Goal: Information Seeking & Learning: Learn about a topic

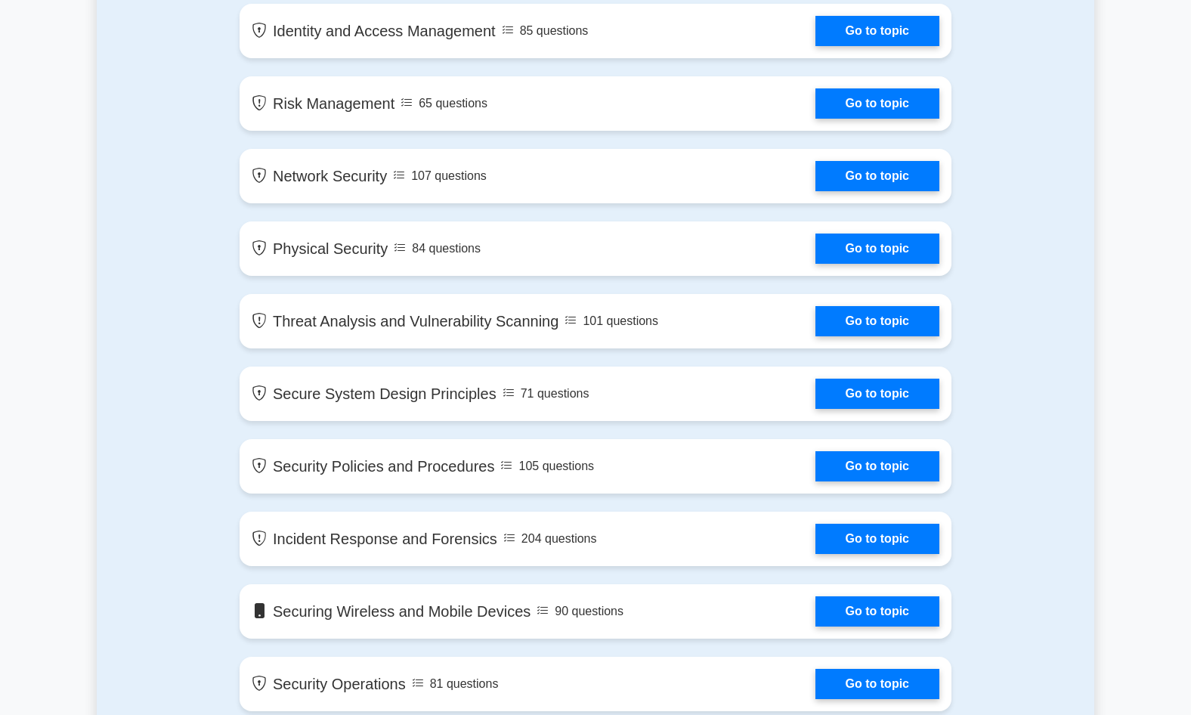
scroll to position [756, 0]
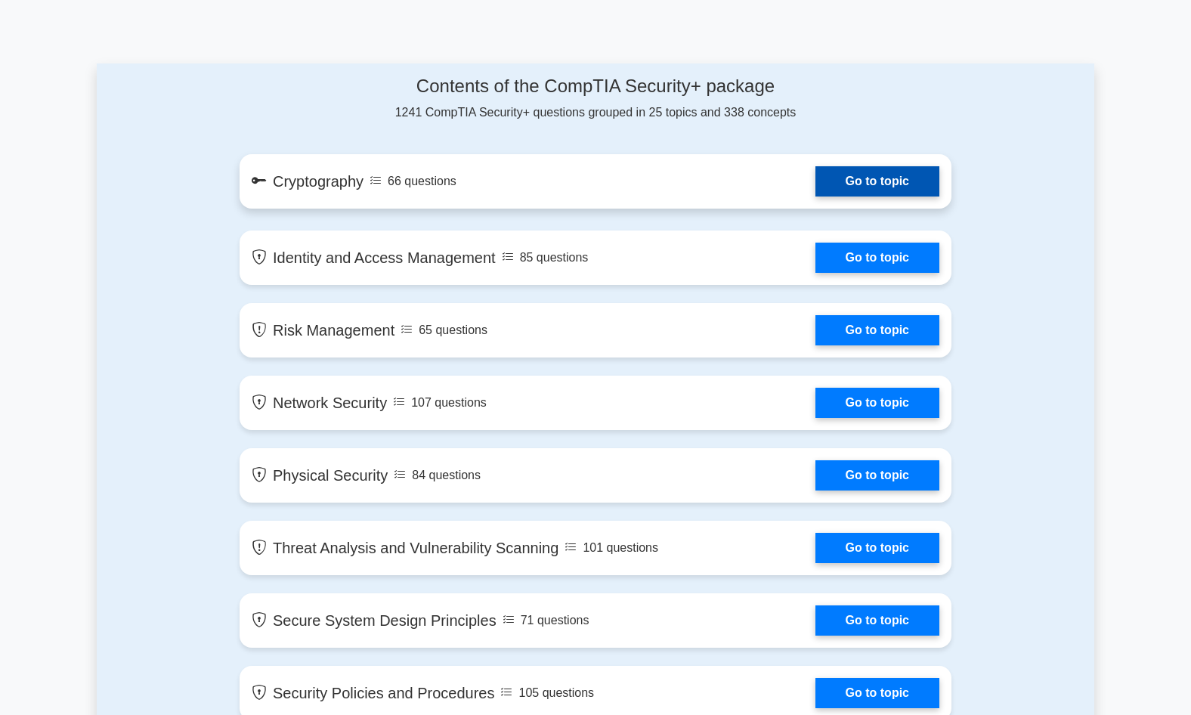
click at [816, 191] on link "Go to topic" at bounding box center [878, 181] width 124 height 30
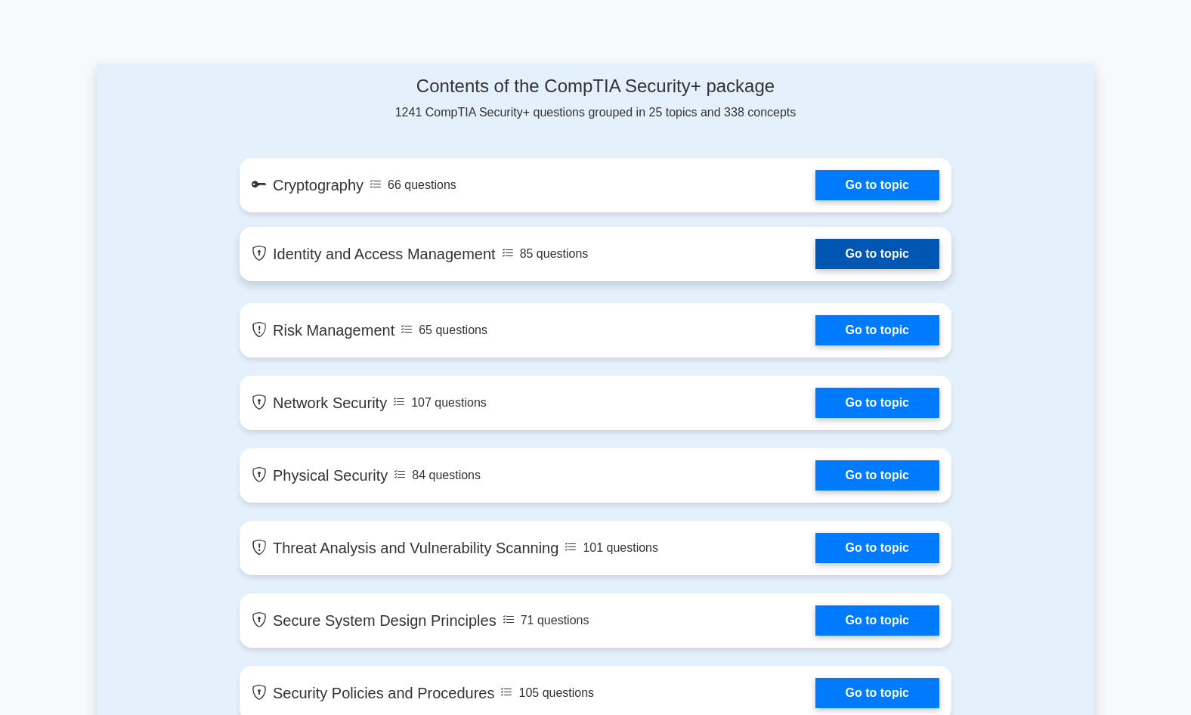
click at [816, 268] on link "Go to topic" at bounding box center [878, 254] width 124 height 30
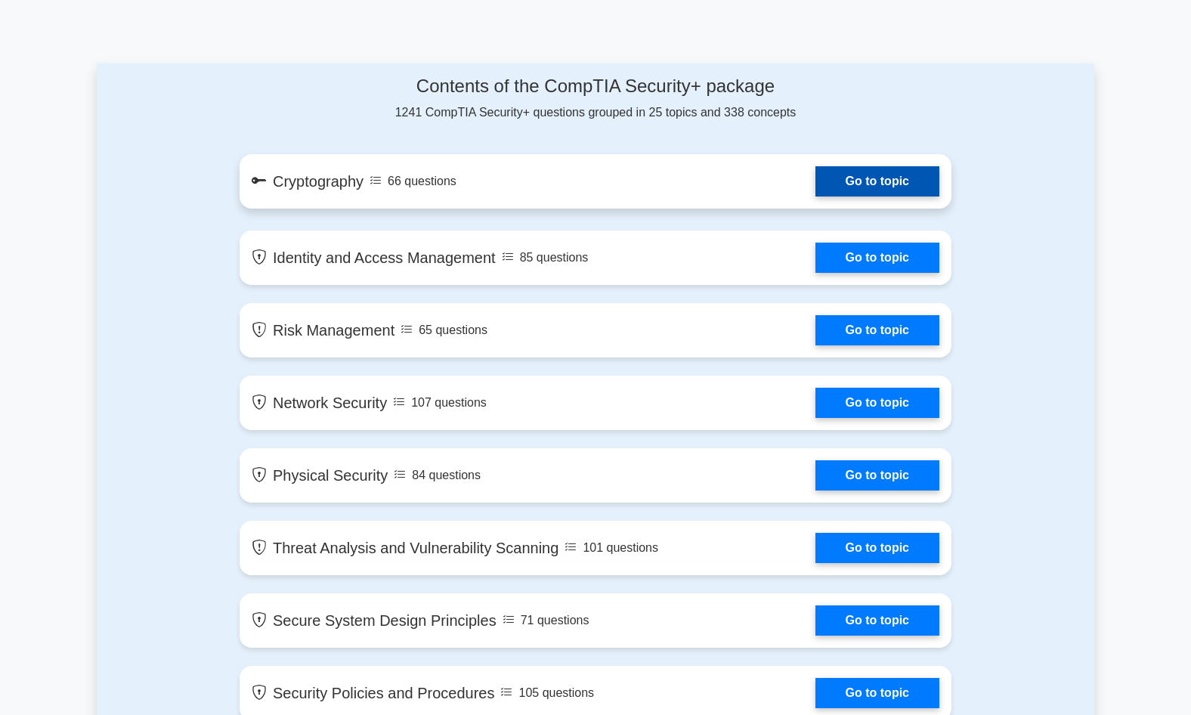
click at [816, 192] on link "Go to topic" at bounding box center [878, 181] width 124 height 30
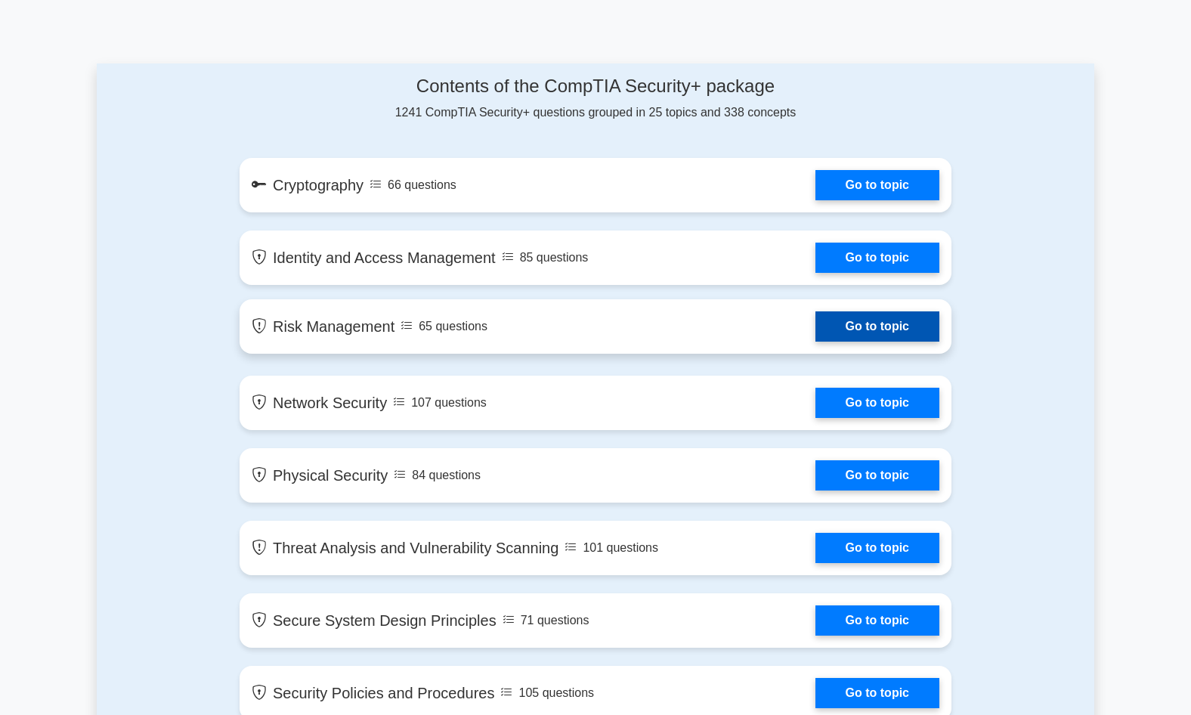
click at [816, 333] on link "Go to topic" at bounding box center [878, 326] width 124 height 30
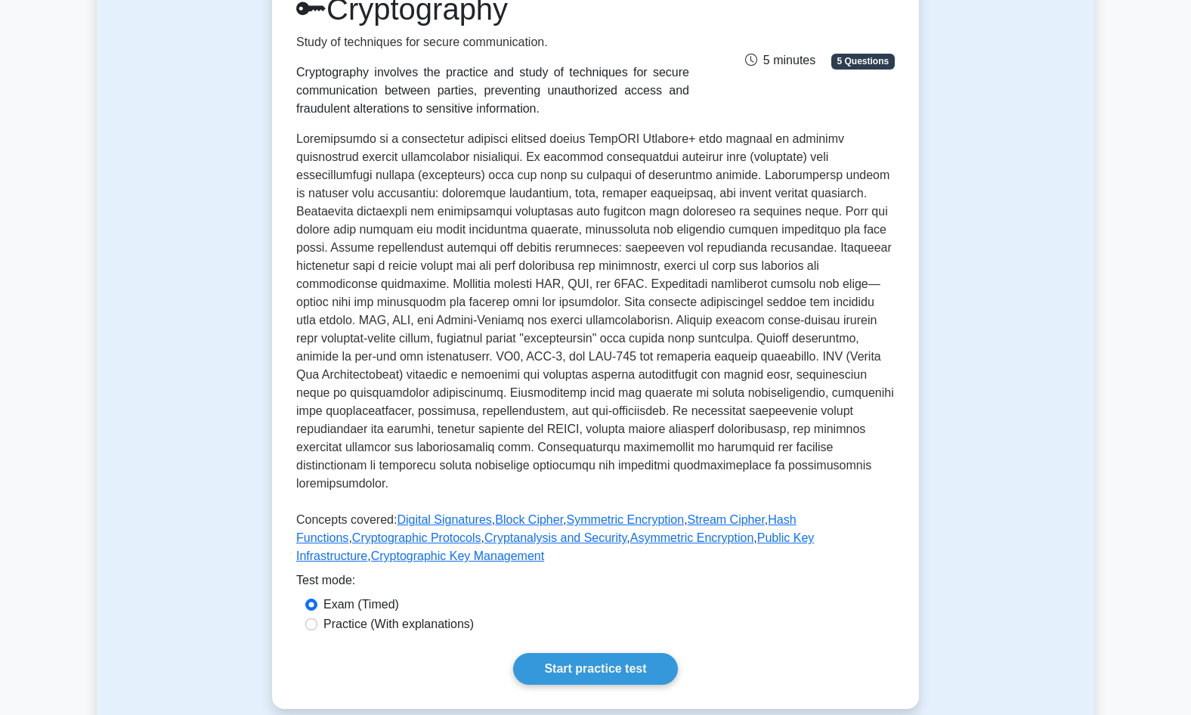
scroll to position [302, 0]
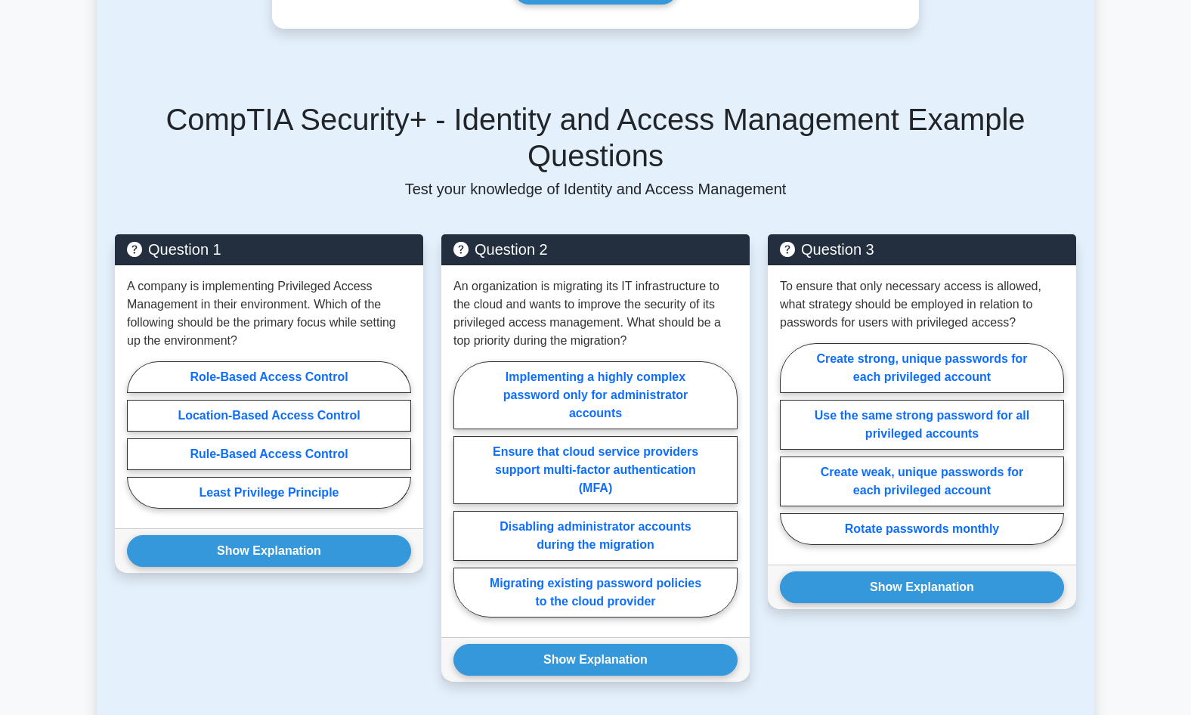
scroll to position [1134, 0]
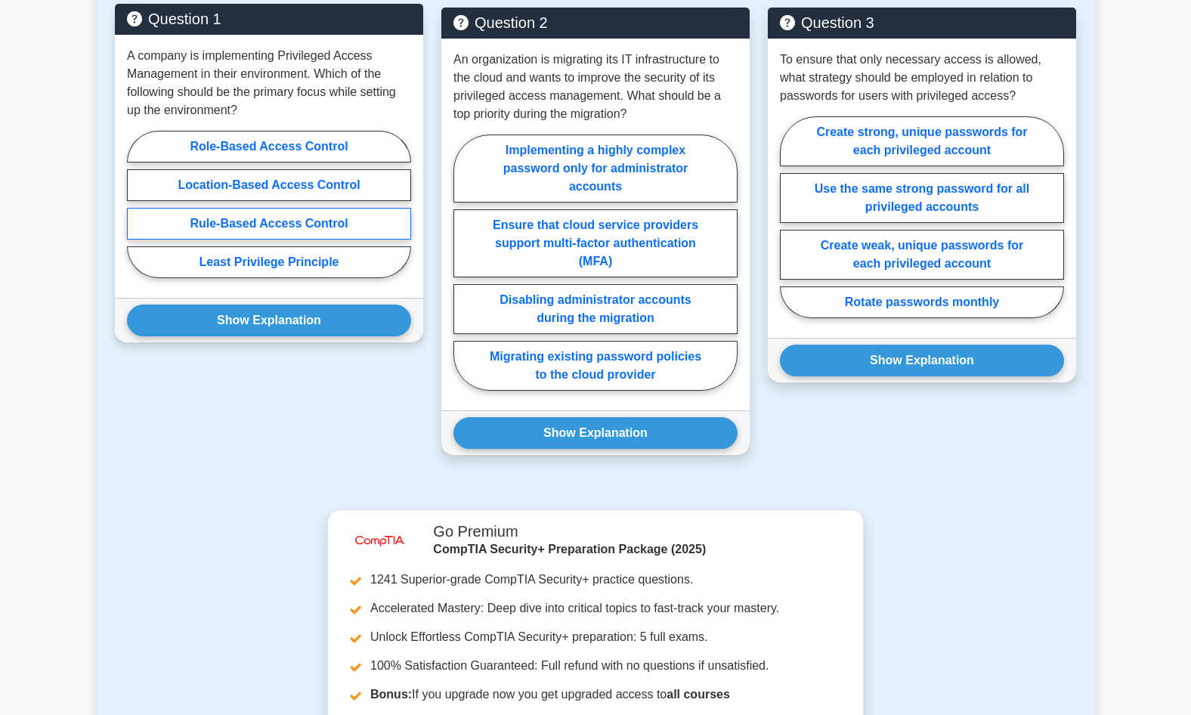
click at [194, 208] on label "Rule-Based Access Control" at bounding box center [269, 224] width 284 height 32
click at [137, 204] on input "Rule-Based Access Control" at bounding box center [132, 209] width 10 height 10
radio input "true"
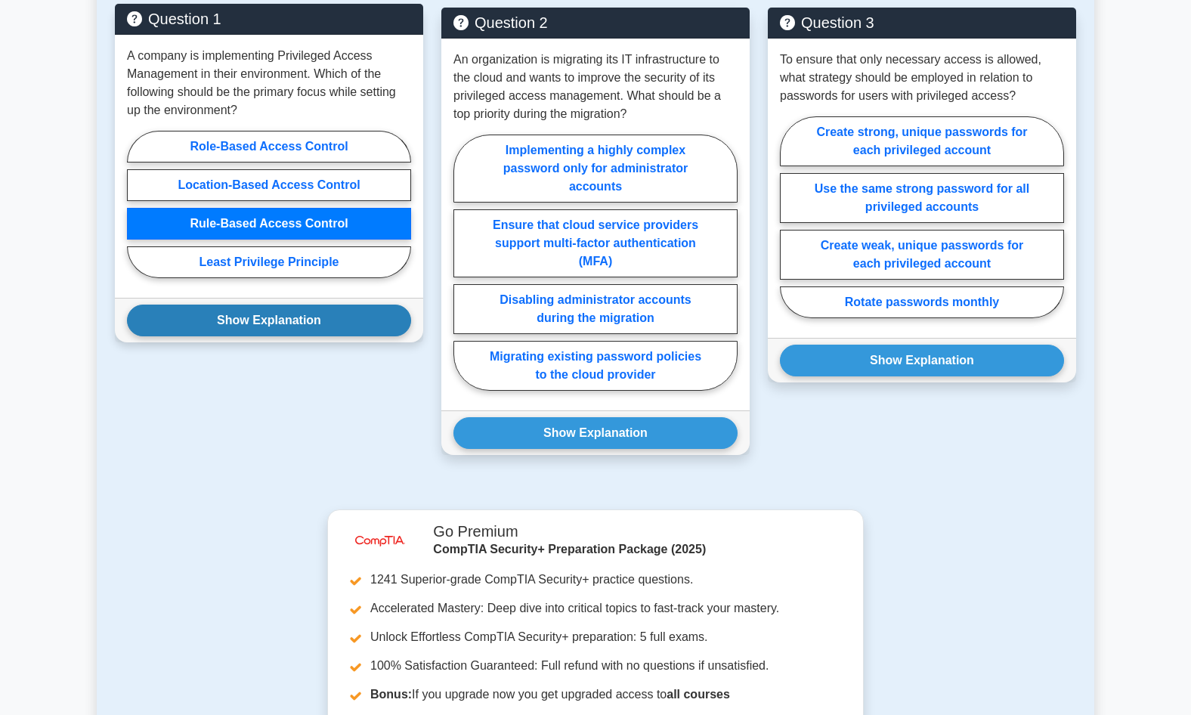
click at [320, 305] on button "Show Explanation" at bounding box center [269, 321] width 284 height 32
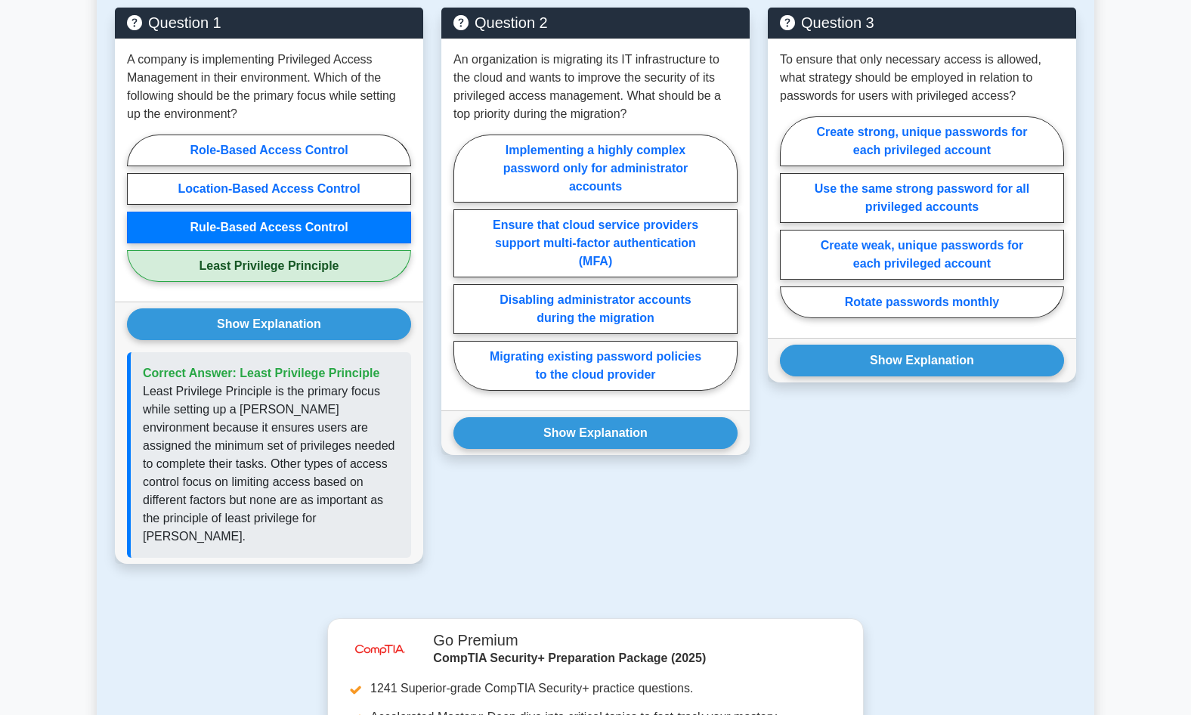
scroll to position [907, 0]
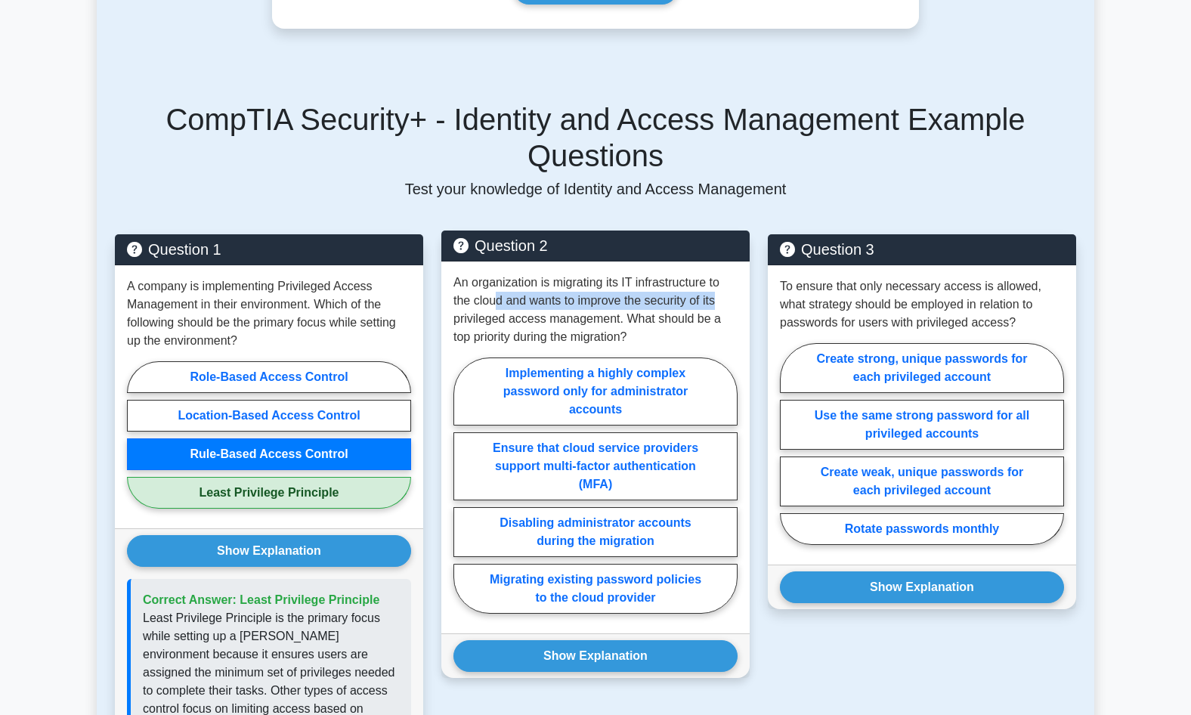
drag, startPoint x: 496, startPoint y: 260, endPoint x: 723, endPoint y: 265, distance: 226.9
click at [723, 274] on p "An organization is migrating its IT infrastructure to the cloud and wants to im…" at bounding box center [596, 310] width 284 height 73
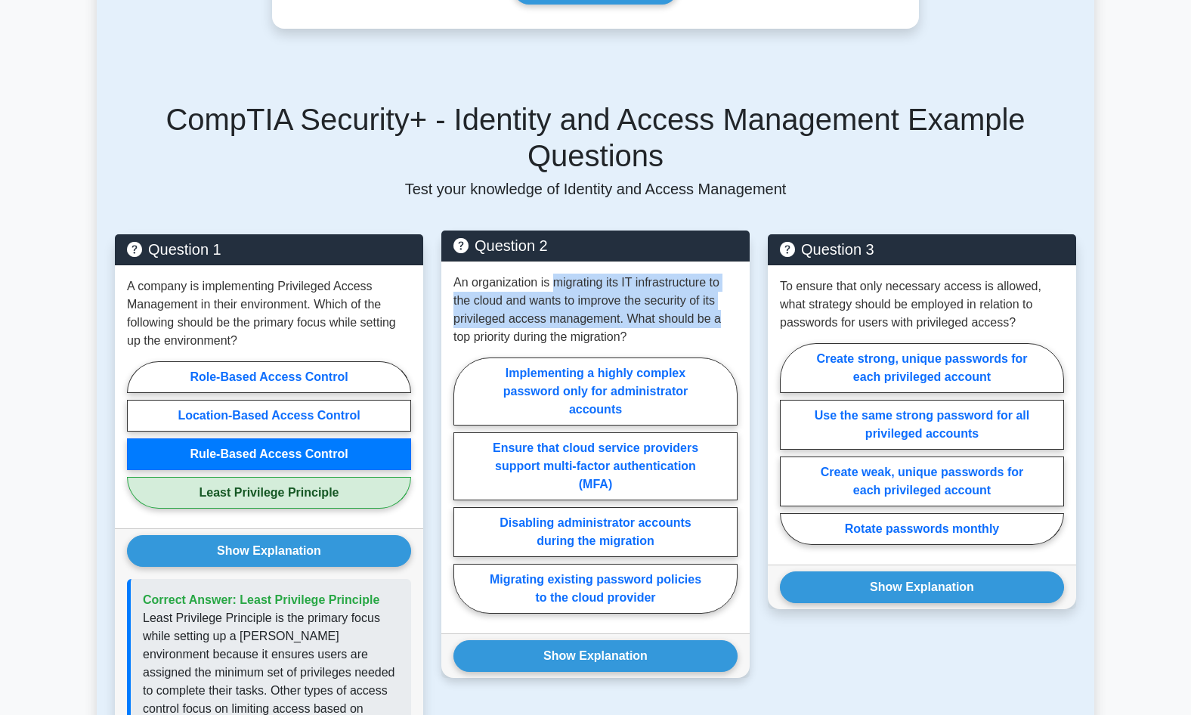
drag, startPoint x: 553, startPoint y: 237, endPoint x: 723, endPoint y: 284, distance: 175.7
click at [723, 284] on p "An organization is migrating its IT infrastructure to the cloud and wants to im…" at bounding box center [596, 310] width 284 height 73
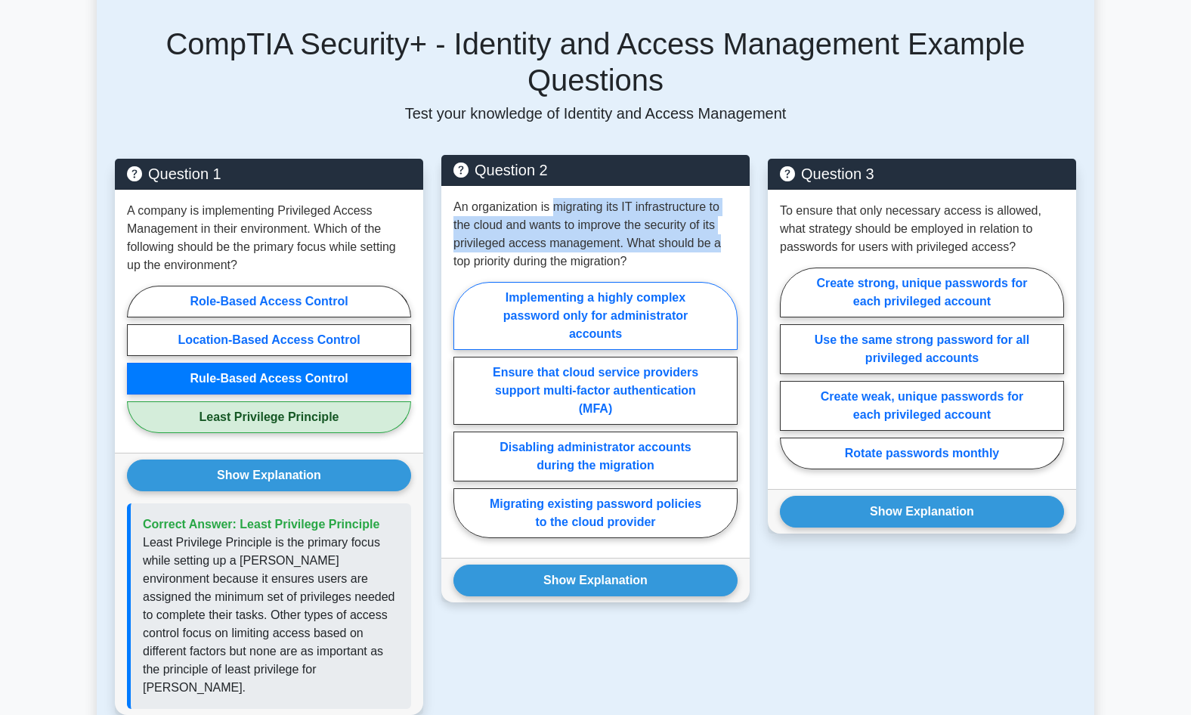
scroll to position [1058, 0]
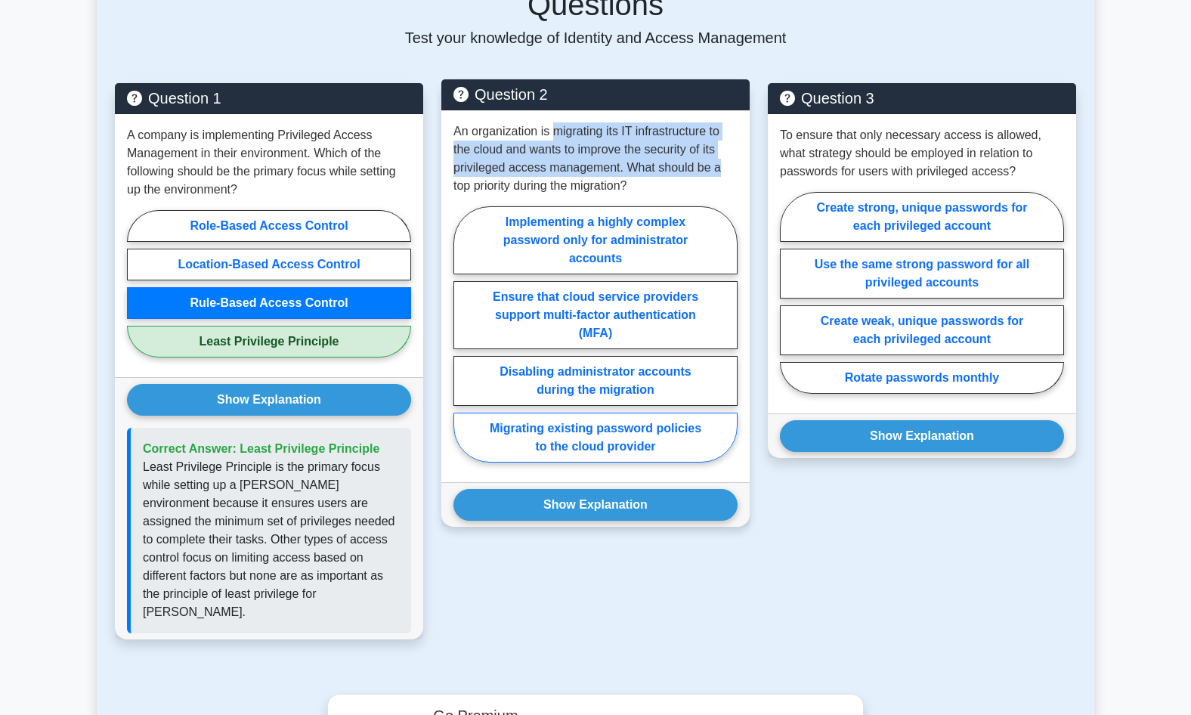
click at [491, 413] on label "Migrating existing password policies to the cloud provider" at bounding box center [596, 438] width 284 height 50
click at [463, 344] on input "Migrating existing password policies to the cloud provider" at bounding box center [459, 339] width 10 height 10
radio input "true"
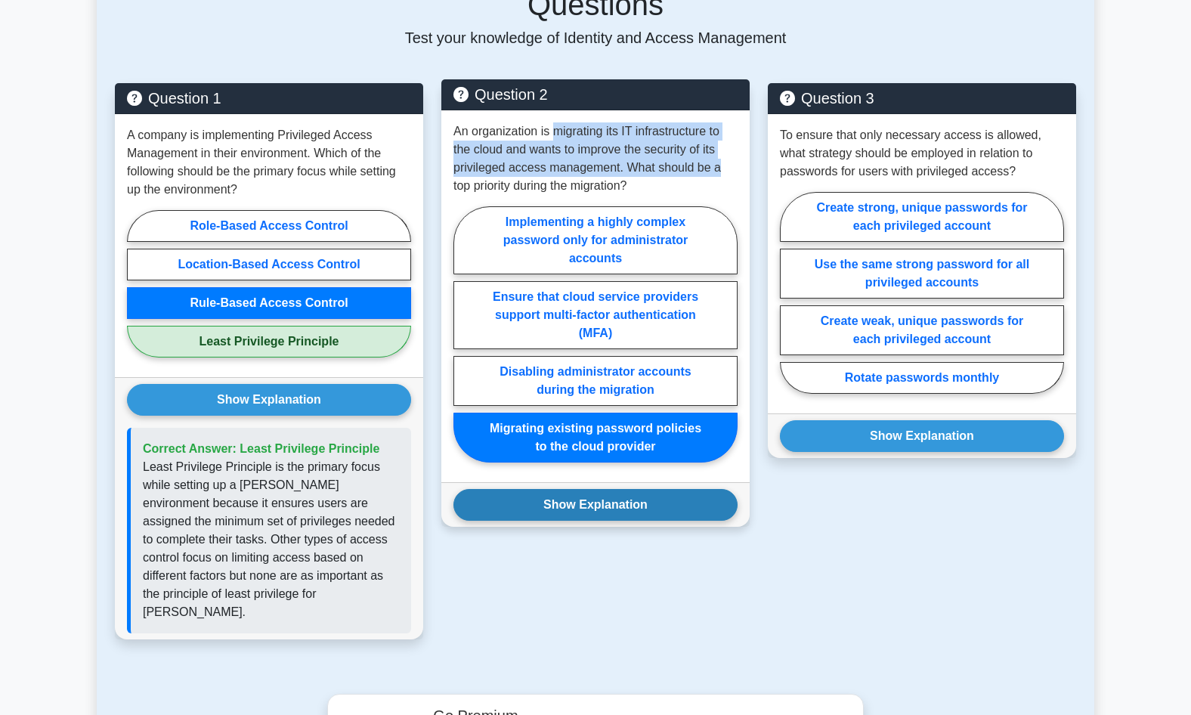
click at [518, 489] on button "Show Explanation" at bounding box center [596, 505] width 284 height 32
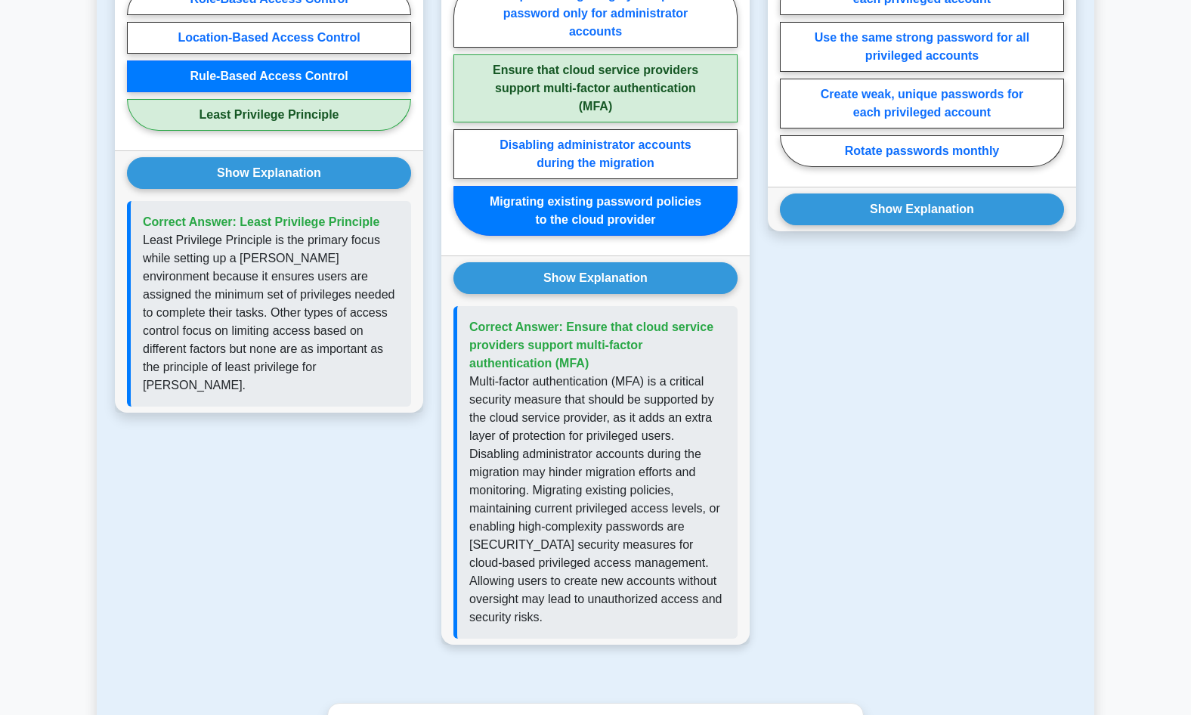
scroll to position [1361, 0]
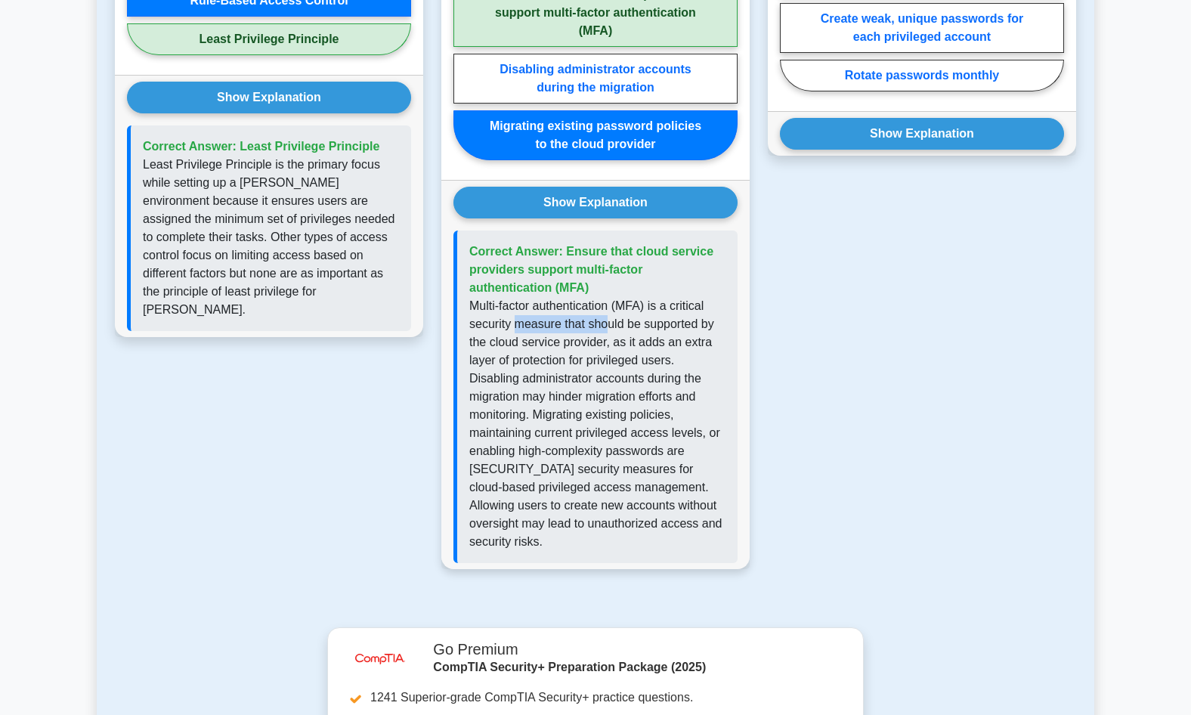
drag, startPoint x: 535, startPoint y: 284, endPoint x: 607, endPoint y: 293, distance: 72.3
click at [607, 297] on p "Multi-factor authentication (MFA) is a critical security measure that should be…" at bounding box center [597, 424] width 256 height 254
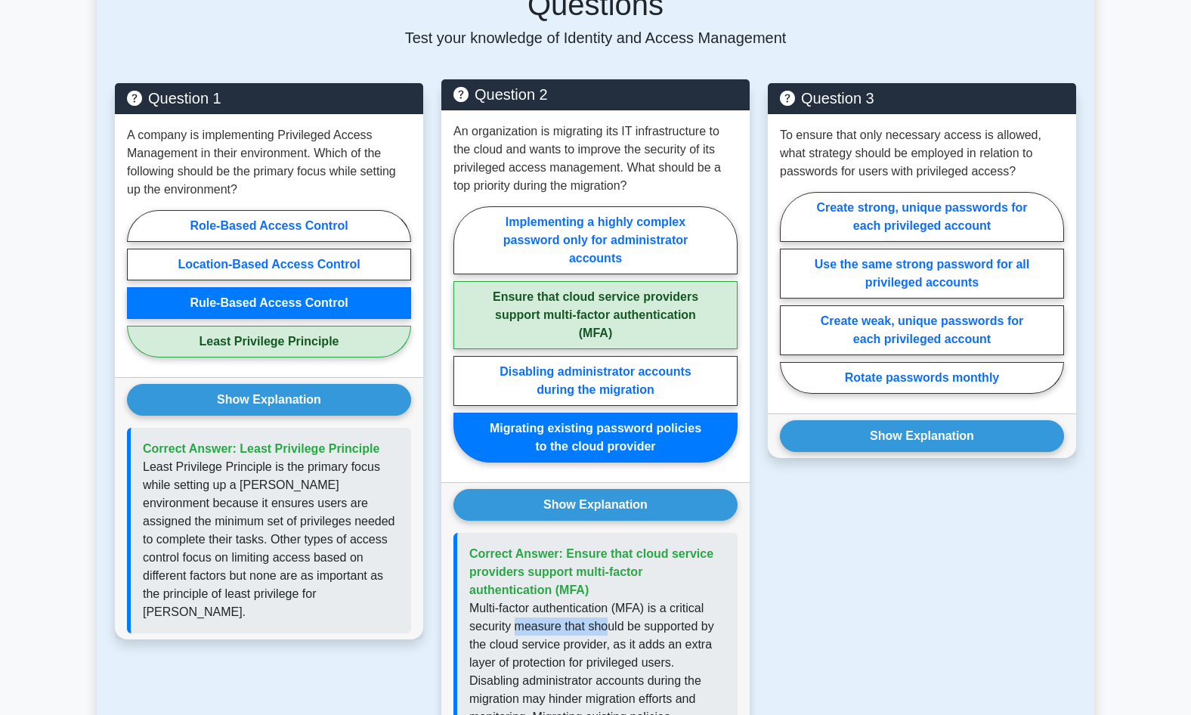
scroll to position [907, 0]
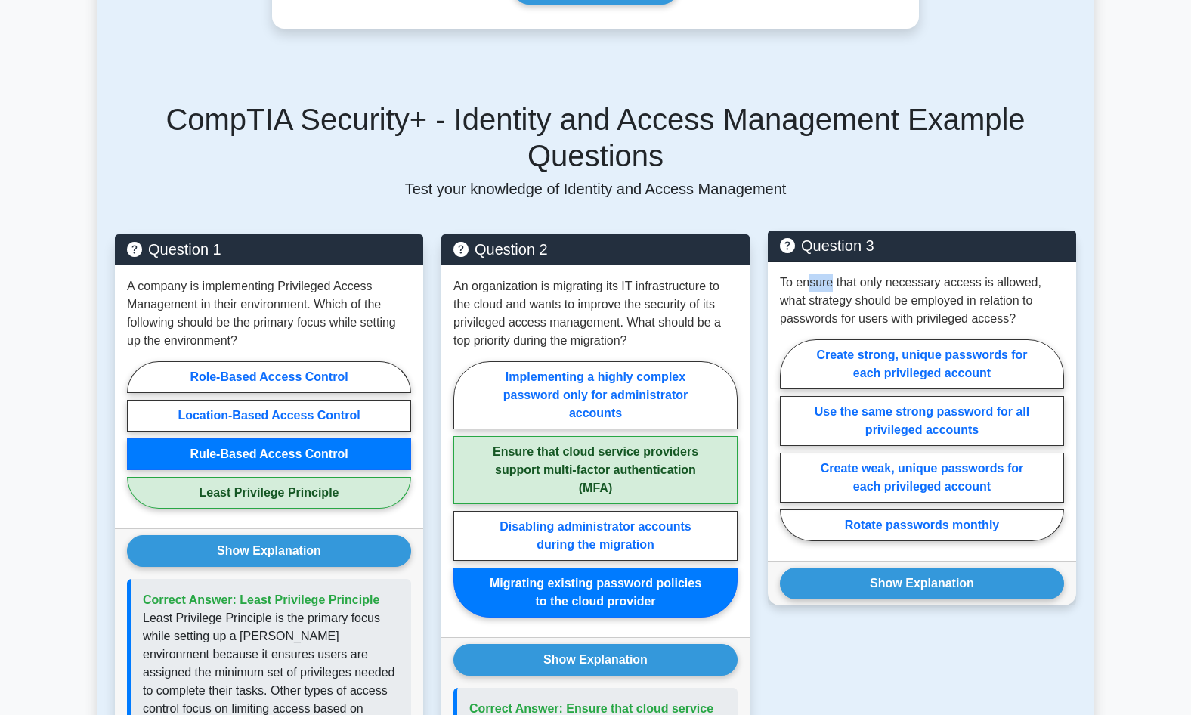
drag, startPoint x: 806, startPoint y: 242, endPoint x: 829, endPoint y: 243, distance: 23.5
click at [829, 274] on p "To ensure that only necessary access is allowed, what strategy should be employ…" at bounding box center [922, 301] width 284 height 54
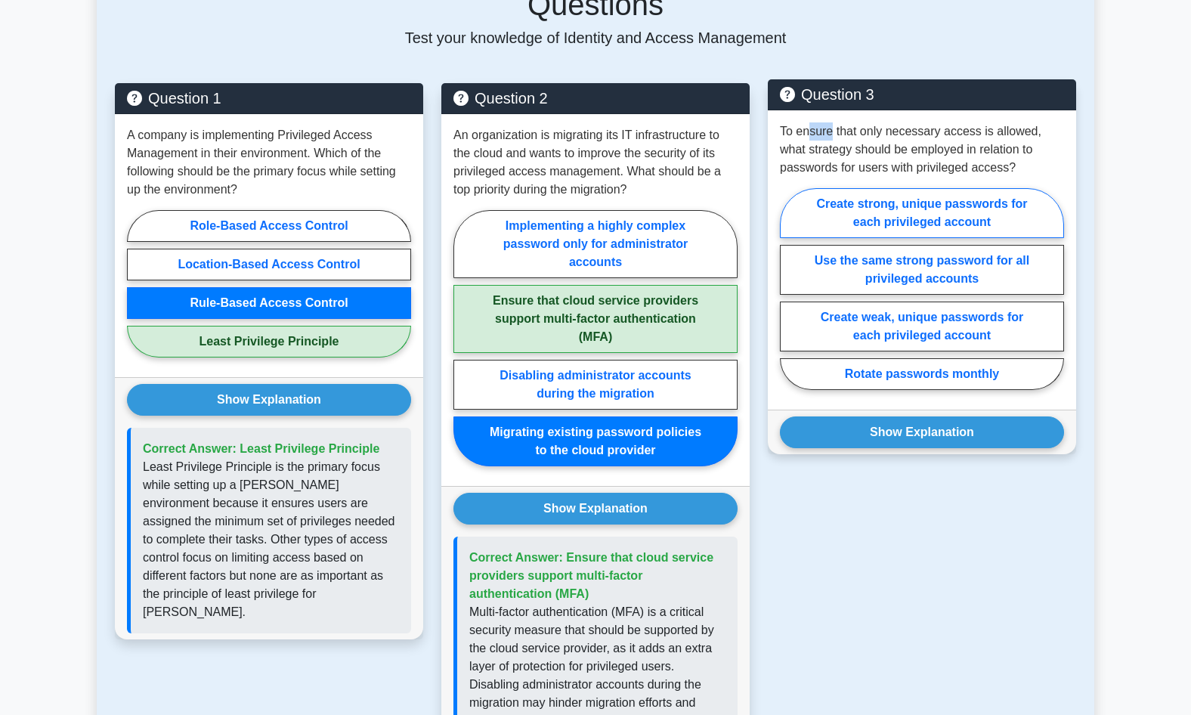
click at [838, 188] on label "Create strong, unique passwords for each privileged account" at bounding box center [922, 213] width 284 height 50
click at [790, 289] on input "Create strong, unique passwords for each privileged account" at bounding box center [785, 294] width 10 height 10
radio input "true"
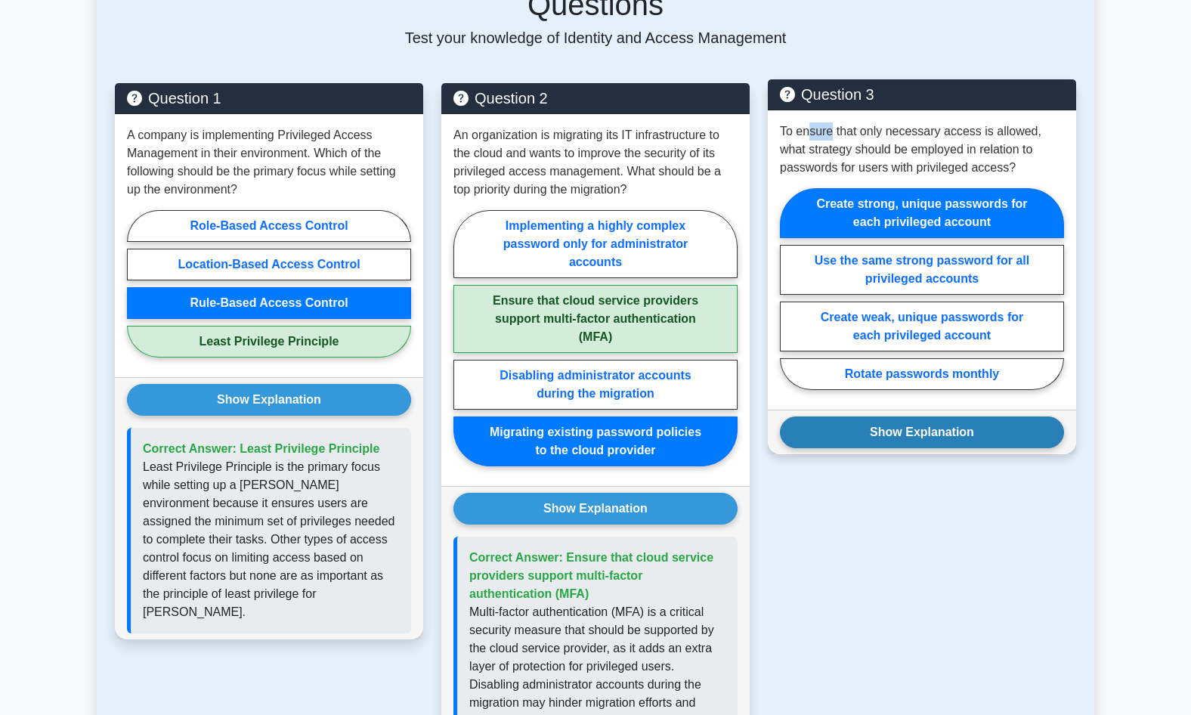
click at [931, 417] on button "Show Explanation" at bounding box center [922, 433] width 284 height 32
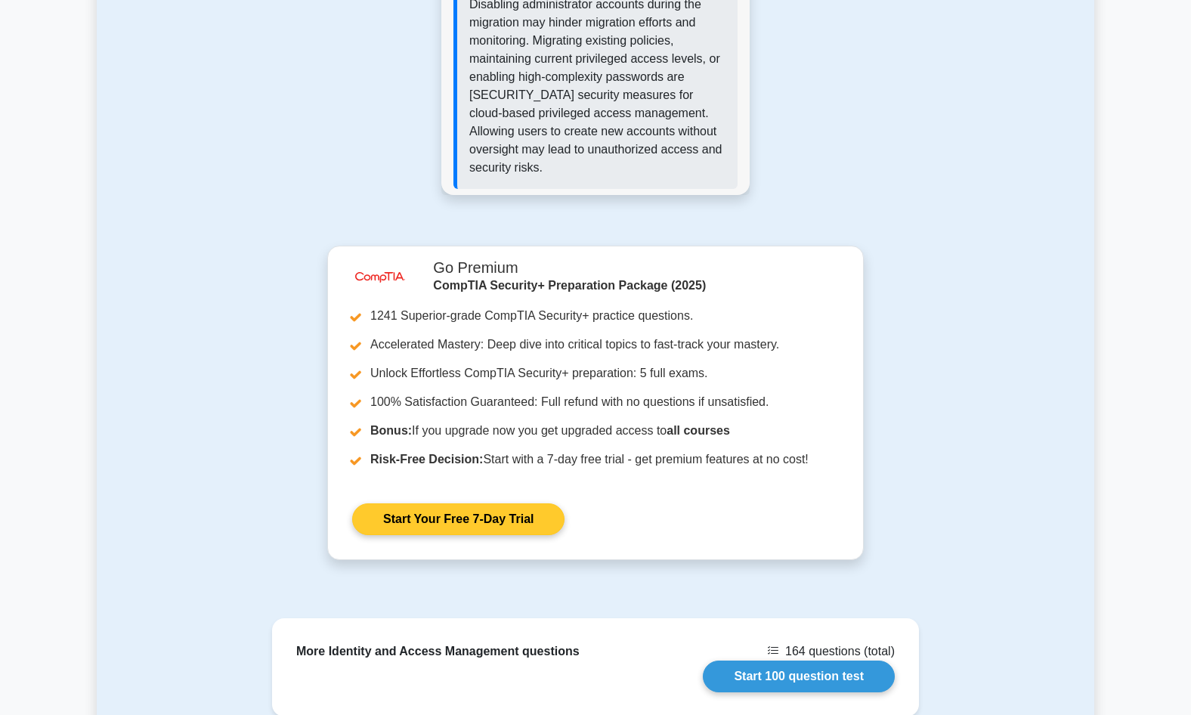
scroll to position [1814, 0]
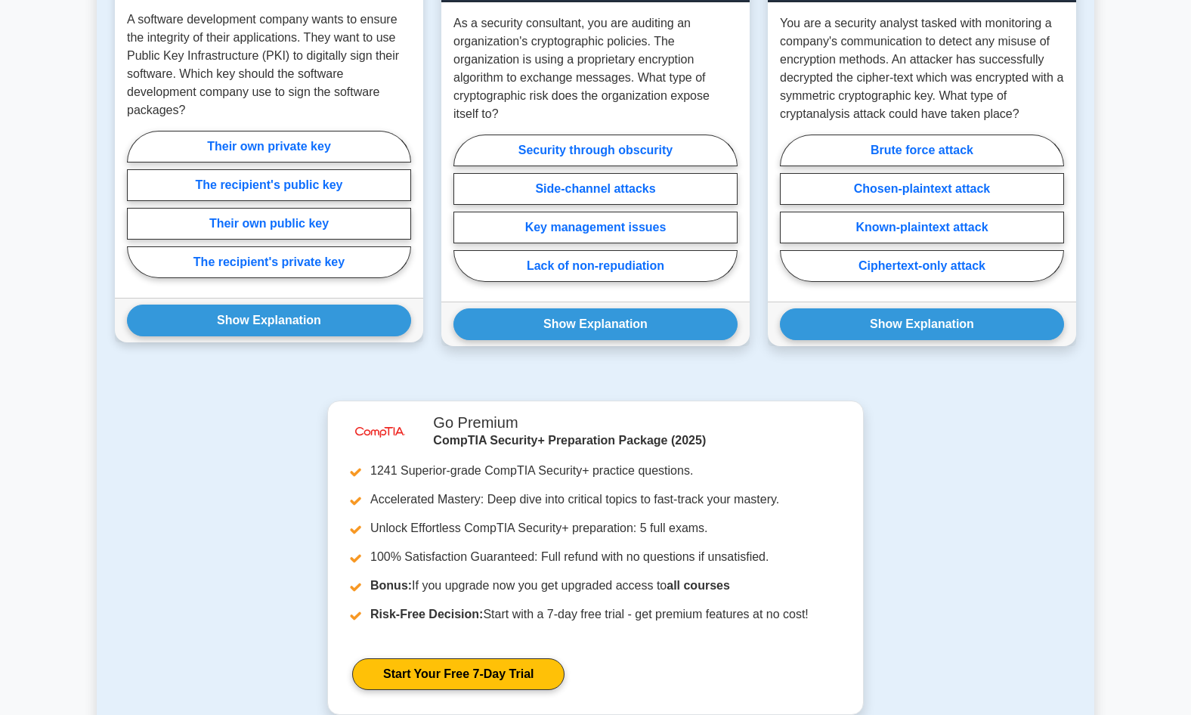
scroll to position [983, 0]
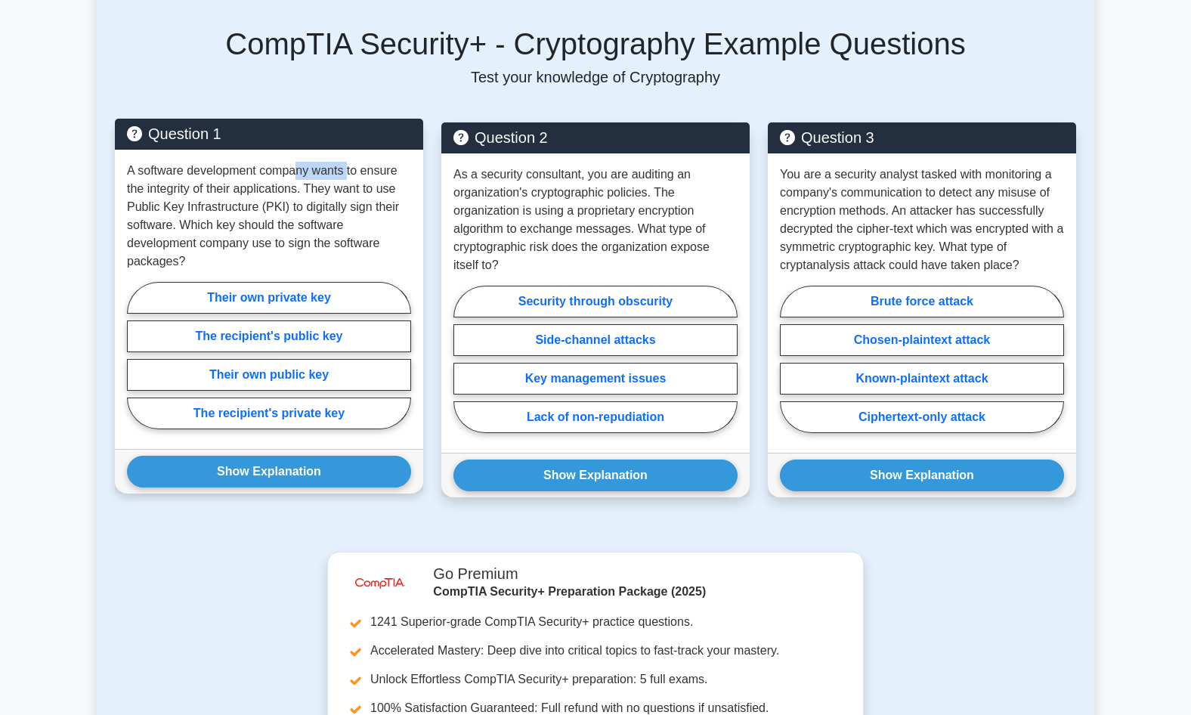
drag, startPoint x: 299, startPoint y: 156, endPoint x: 347, endPoint y: 157, distance: 48.4
click at [347, 162] on p "A software development company wants to ensure the integrity of their applicati…" at bounding box center [269, 216] width 284 height 109
drag, startPoint x: 255, startPoint y: 229, endPoint x: 349, endPoint y: 228, distance: 94.5
click at [349, 228] on p "A software development company wants to ensure the integrity of their applicati…" at bounding box center [269, 216] width 284 height 109
click at [185, 322] on label "The recipient's public key" at bounding box center [269, 337] width 284 height 32
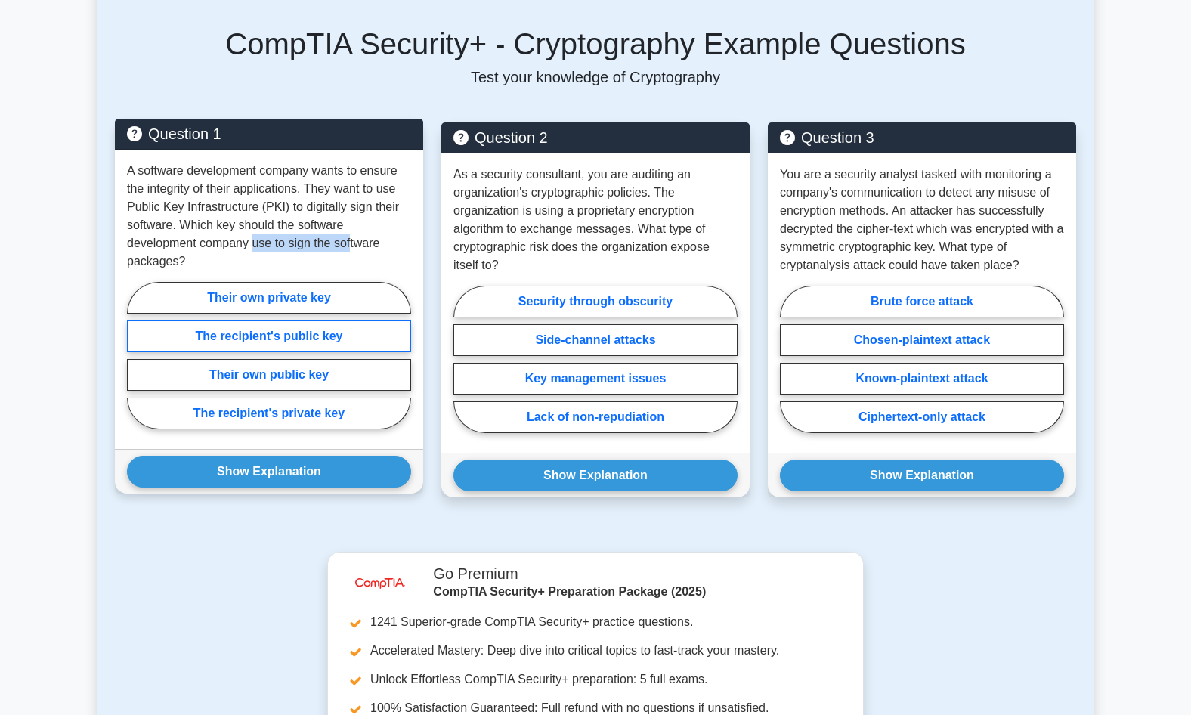
click at [137, 355] on input "The recipient's public key" at bounding box center [132, 360] width 10 height 10
radio input "true"
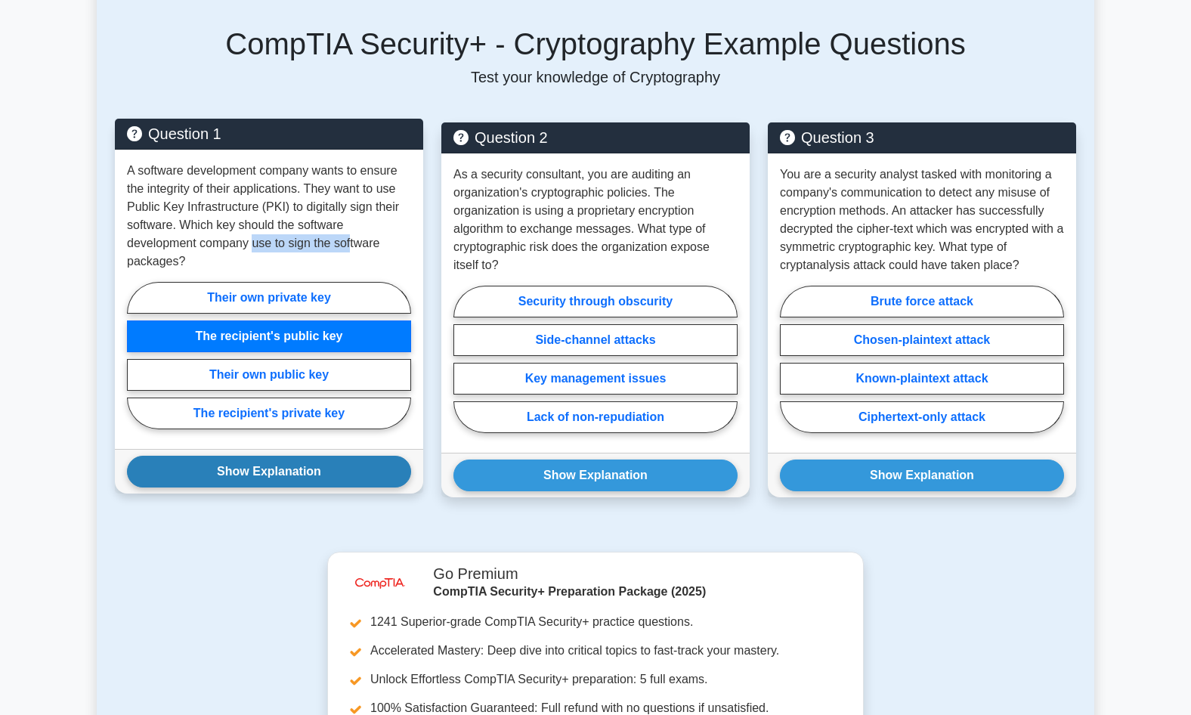
click at [273, 460] on button "Show Explanation" at bounding box center [269, 472] width 284 height 32
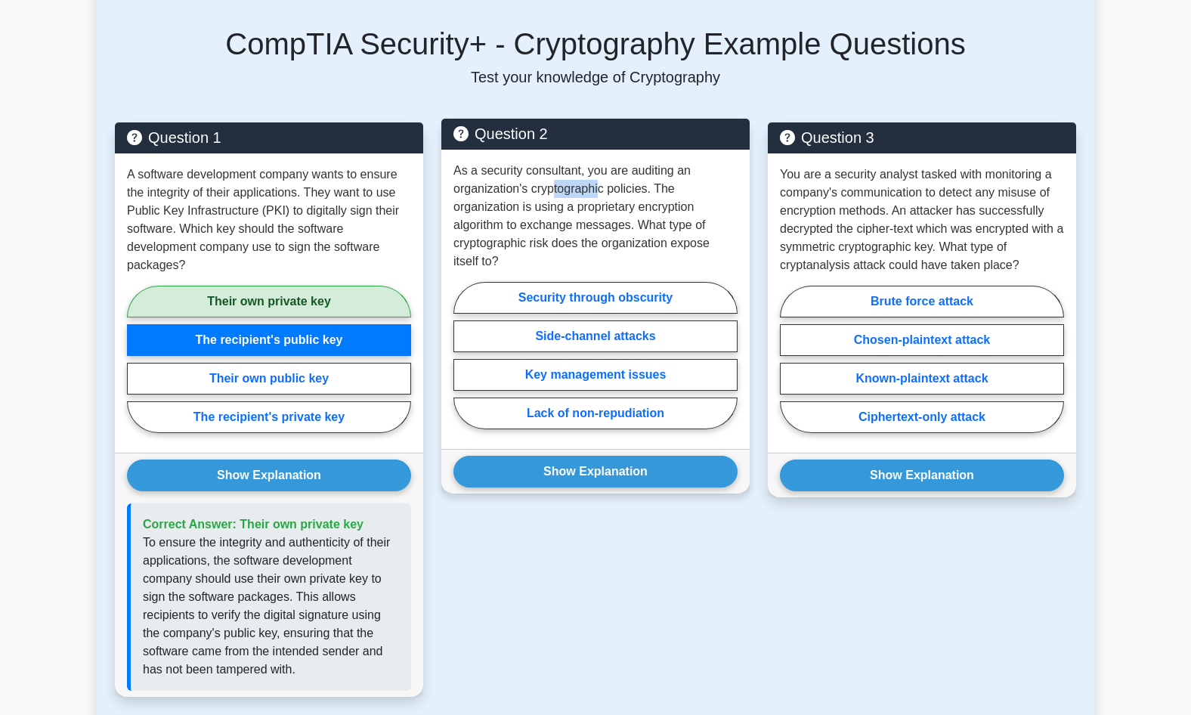
drag, startPoint x: 551, startPoint y: 178, endPoint x: 600, endPoint y: 163, distance: 51.6
click at [600, 163] on p "As a security consultant, you are auditing an organization's cryptographic poli…" at bounding box center [596, 216] width 284 height 109
drag, startPoint x: 600, startPoint y: 163, endPoint x: 608, endPoint y: 209, distance: 47.5
click at [608, 209] on p "As a security consultant, you are auditing an organization's cryptographic poli…" at bounding box center [596, 216] width 284 height 109
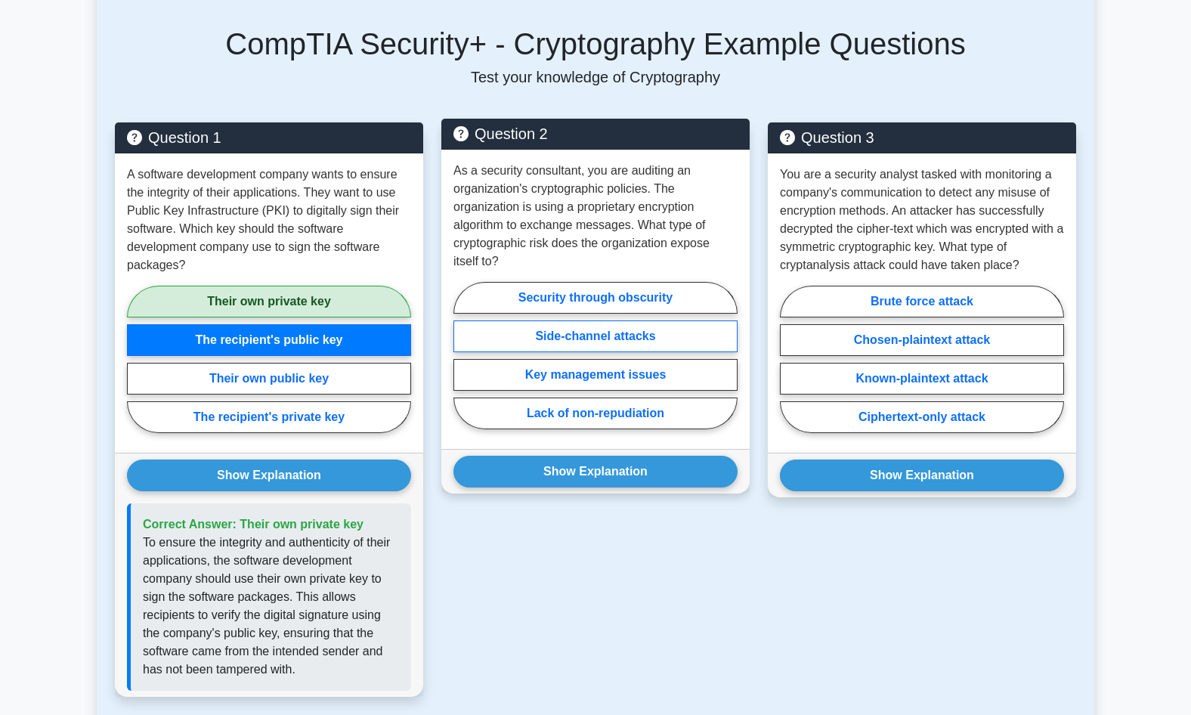
click at [487, 329] on label "Side-channel attacks" at bounding box center [596, 337] width 284 height 32
click at [463, 355] on input "Side-channel attacks" at bounding box center [459, 360] width 10 height 10
radio input "true"
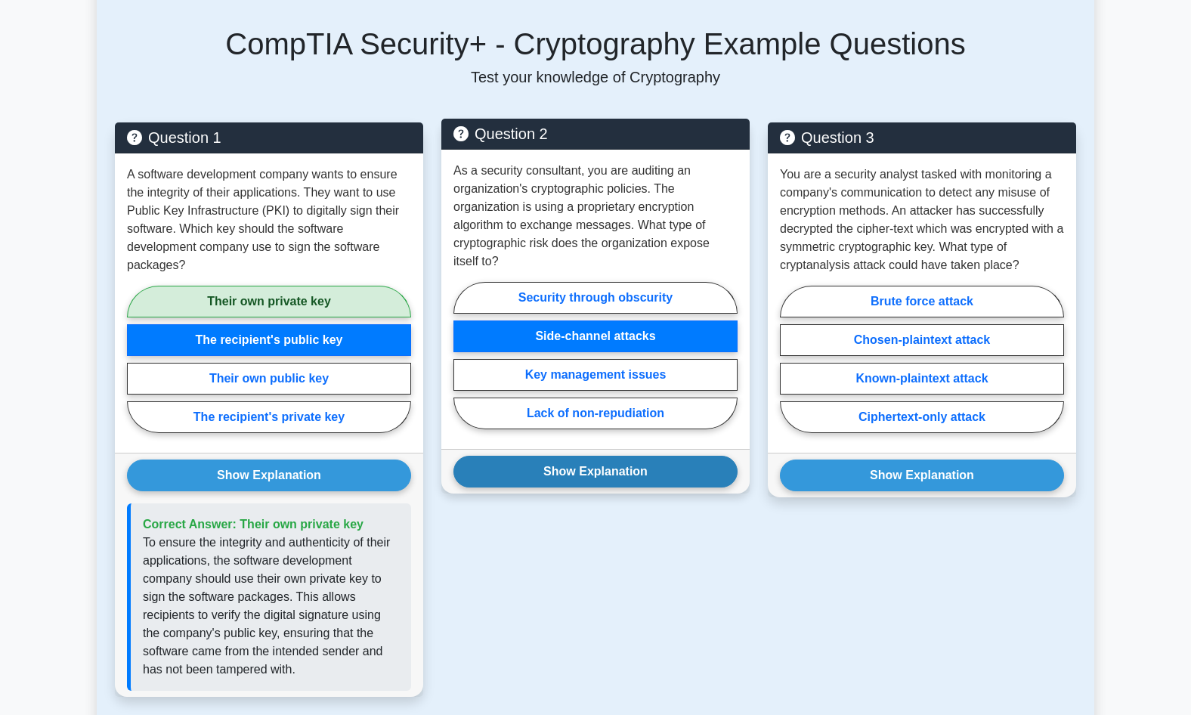
click at [525, 464] on button "Show Explanation" at bounding box center [596, 472] width 284 height 32
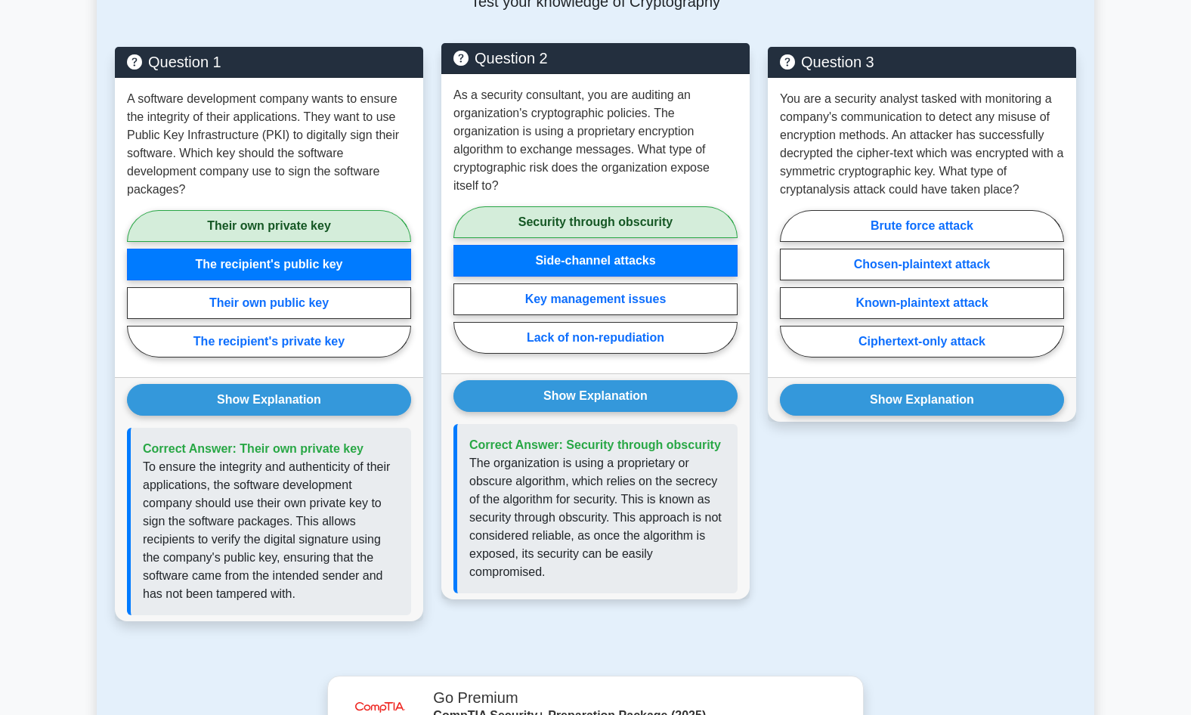
scroll to position [1210, 0]
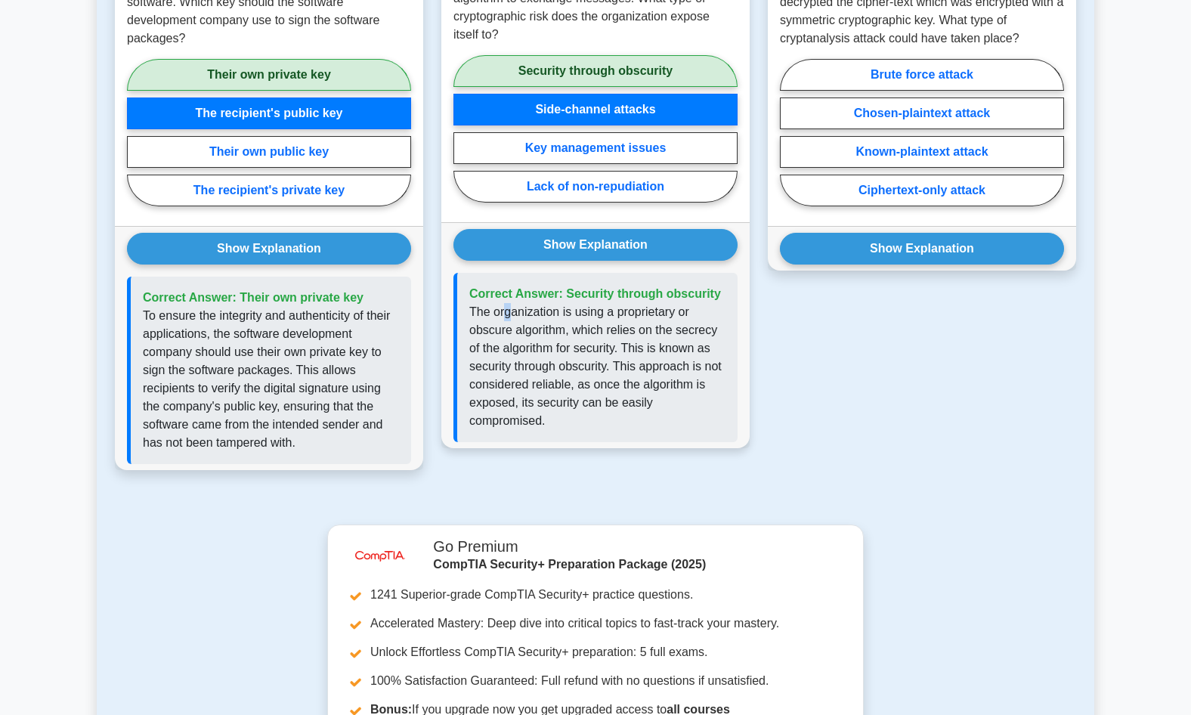
drag, startPoint x: 510, startPoint y: 299, endPoint x: 503, endPoint y: 294, distance: 8.2
click at [503, 303] on p "The organization is using a proprietary or obscure algorithm, which relies on t…" at bounding box center [597, 366] width 256 height 127
drag, startPoint x: 503, startPoint y: 294, endPoint x: 537, endPoint y: 358, distance: 71.7
click at [537, 358] on p "The organization is using a proprietary or obscure algorithm, which relies on t…" at bounding box center [597, 366] width 256 height 127
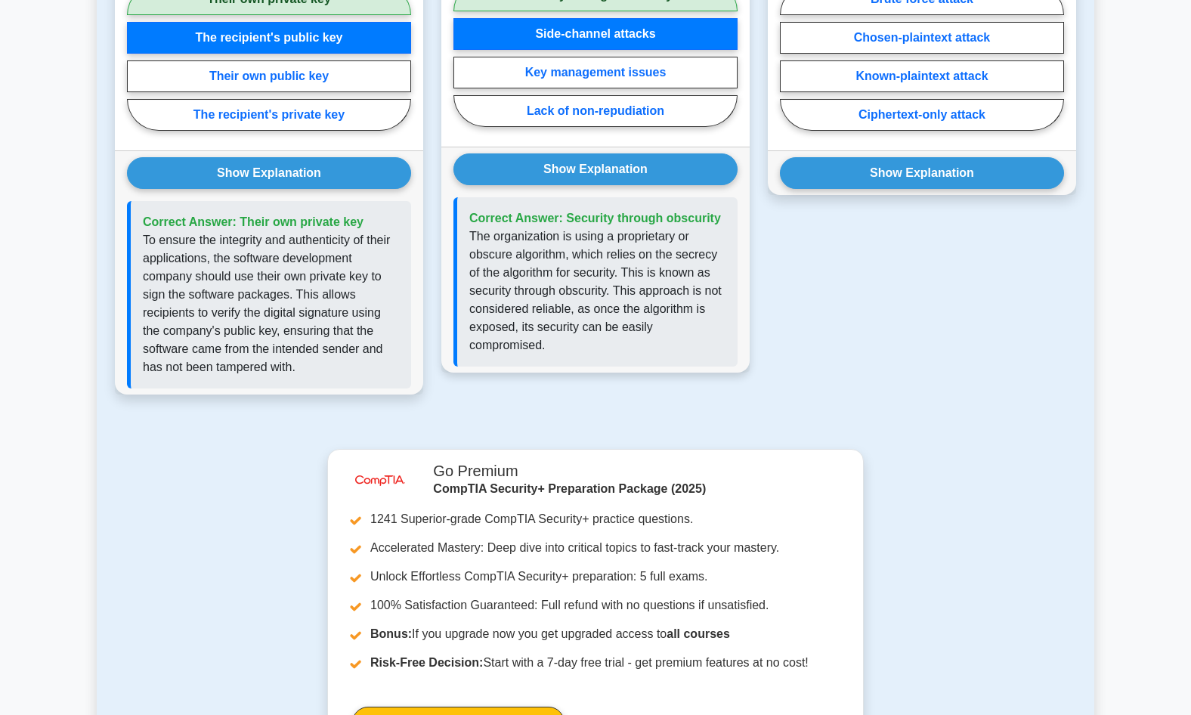
click at [593, 273] on p "The organization is using a proprietary or obscure algorithm, which relies on t…" at bounding box center [597, 291] width 256 height 127
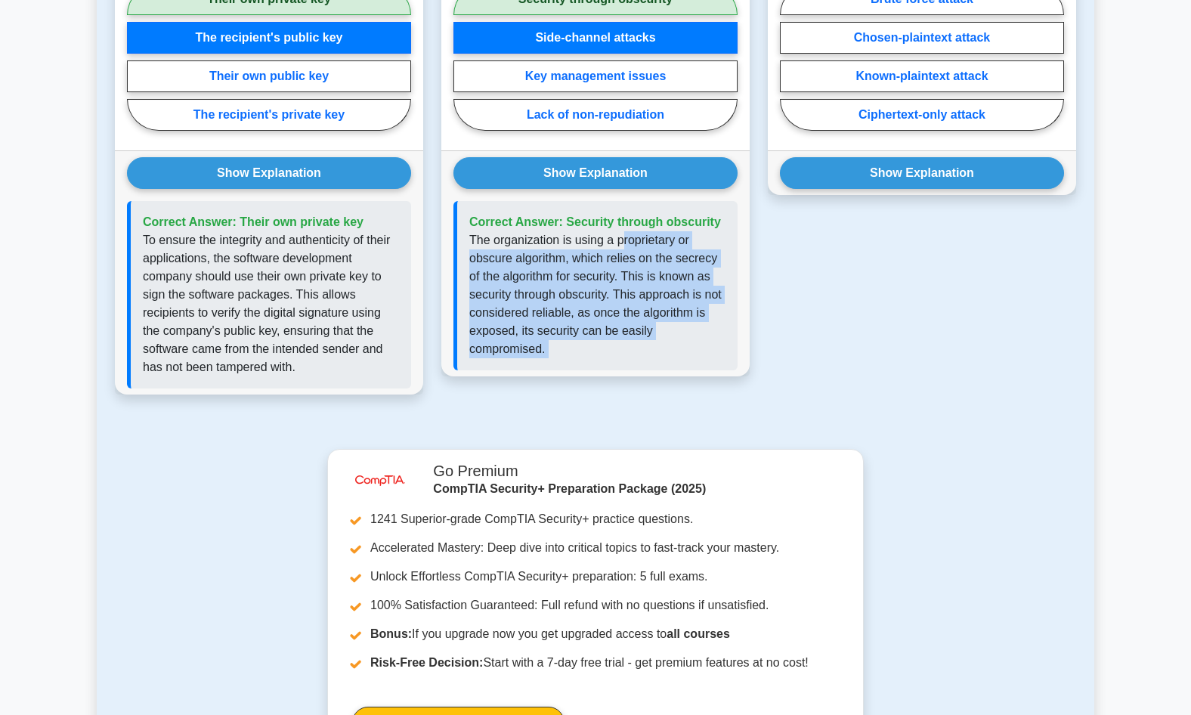
drag, startPoint x: 636, startPoint y: 225, endPoint x: 774, endPoint y: 339, distance: 179.4
click at [774, 339] on div "Question 1 A software development company wants to ensure the integrity of thei…" at bounding box center [596, 107] width 980 height 611
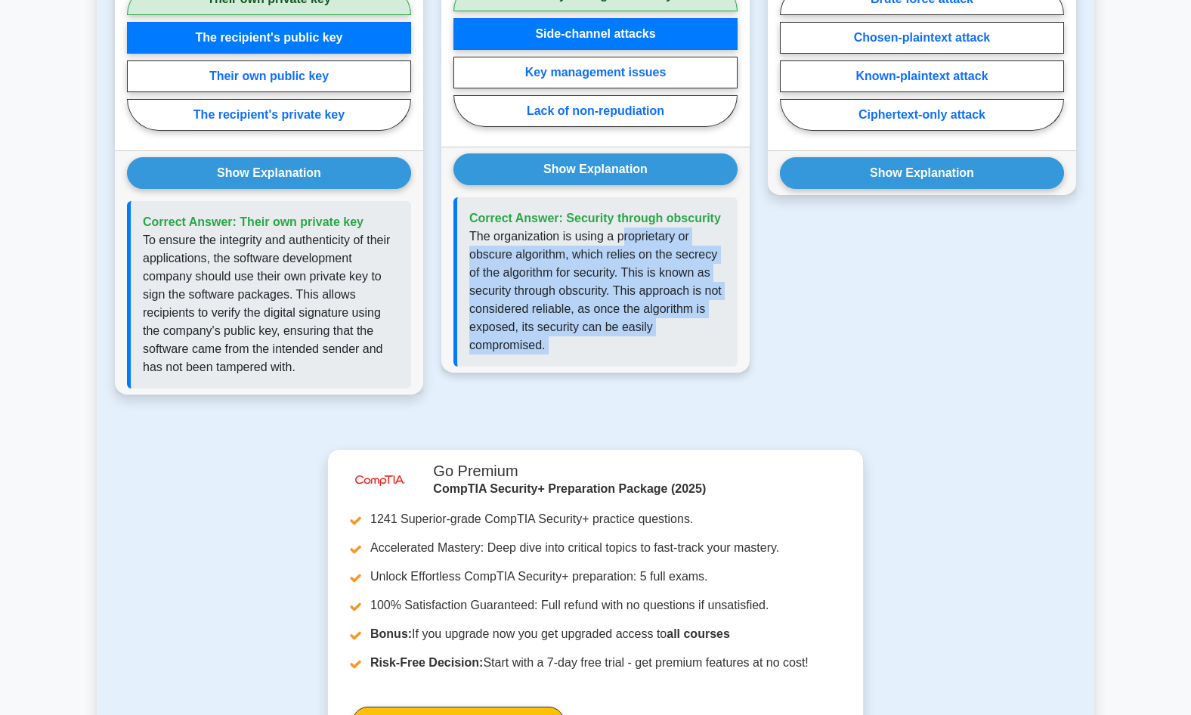
drag, startPoint x: 774, startPoint y: 339, endPoint x: 708, endPoint y: 297, distance: 78.9
click at [708, 297] on p "The organization is using a proprietary or obscure algorithm, which relies on t…" at bounding box center [597, 291] width 256 height 127
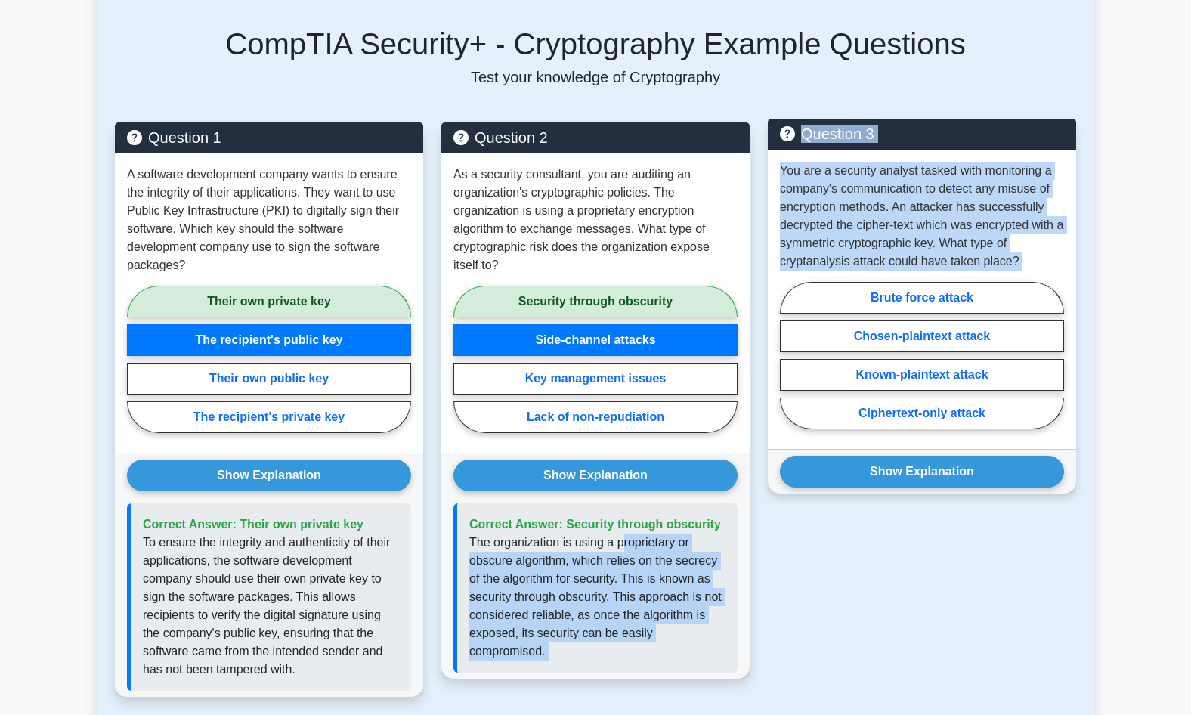
scroll to position [832, 0]
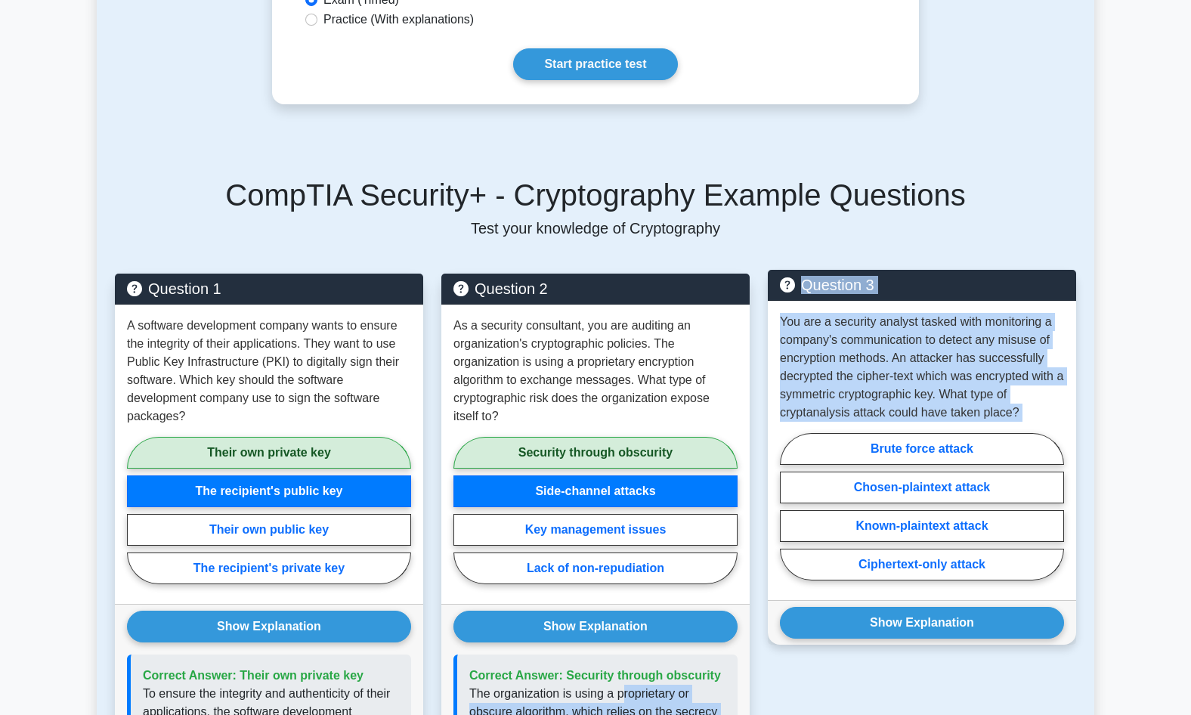
click at [1015, 313] on p "You are a security analyst tasked with monitoring a company's communication to …" at bounding box center [922, 367] width 284 height 109
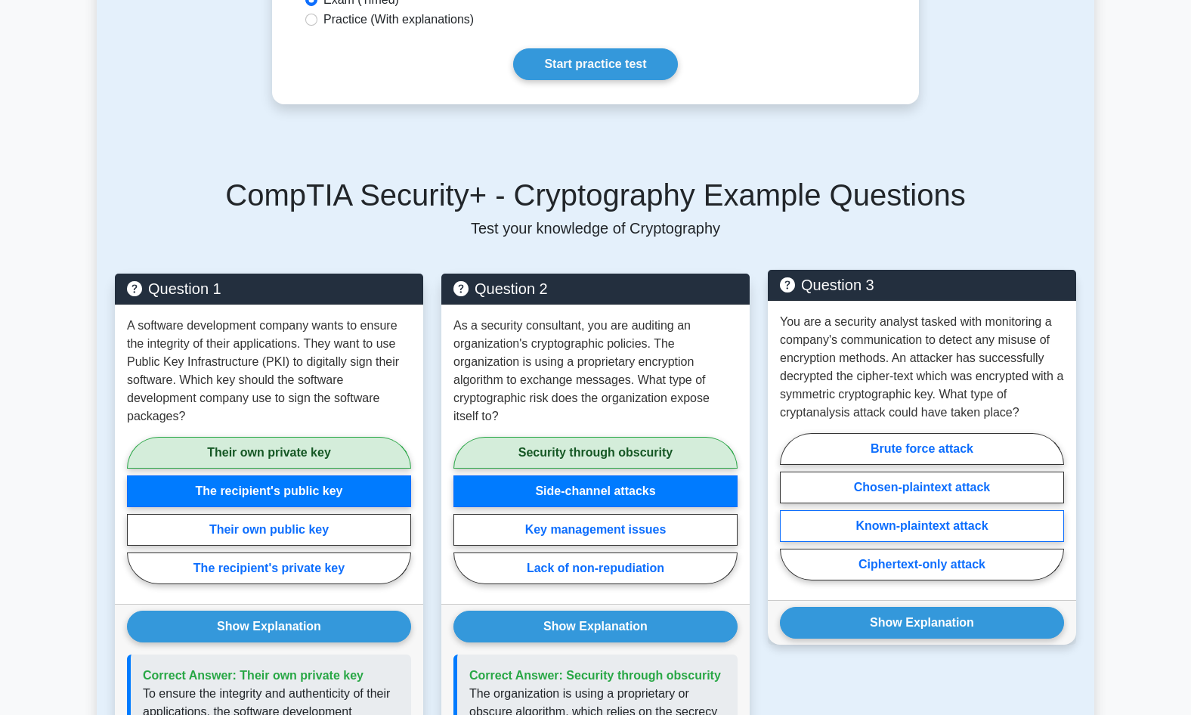
click at [953, 512] on label "Known-plaintext attack" at bounding box center [922, 526] width 284 height 32
click at [790, 512] on input "Known-plaintext attack" at bounding box center [785, 512] width 10 height 10
radio input "true"
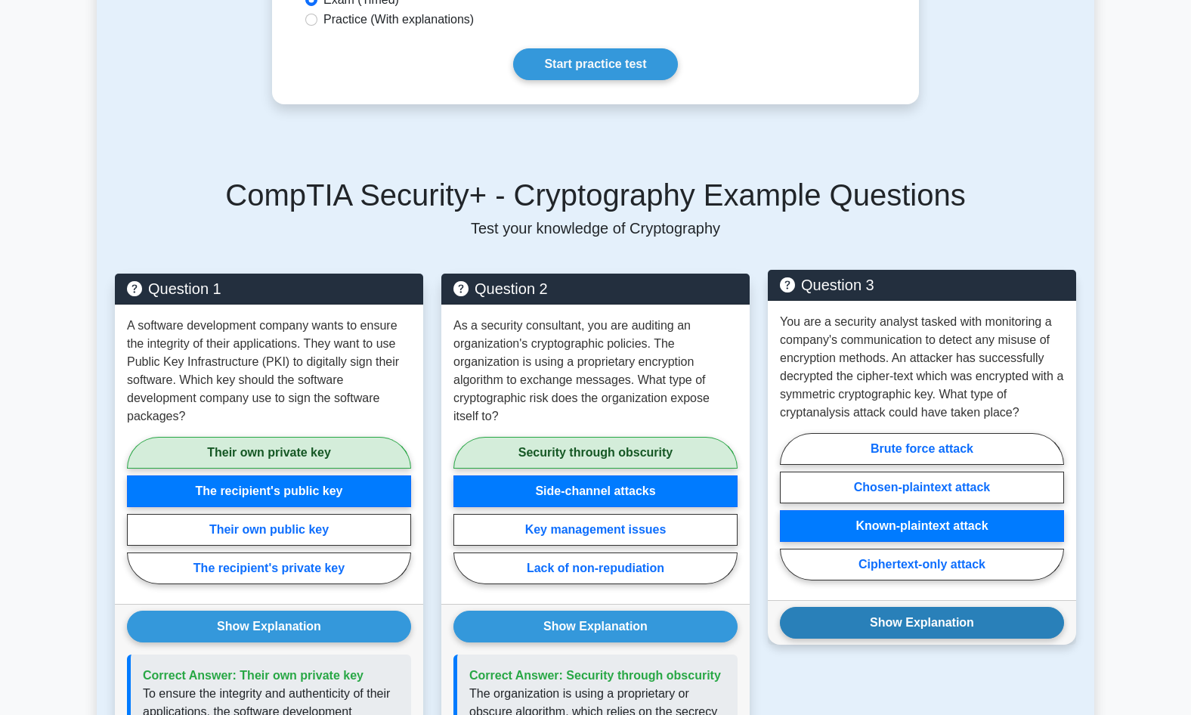
click at [956, 607] on button "Show Explanation" at bounding box center [922, 623] width 284 height 32
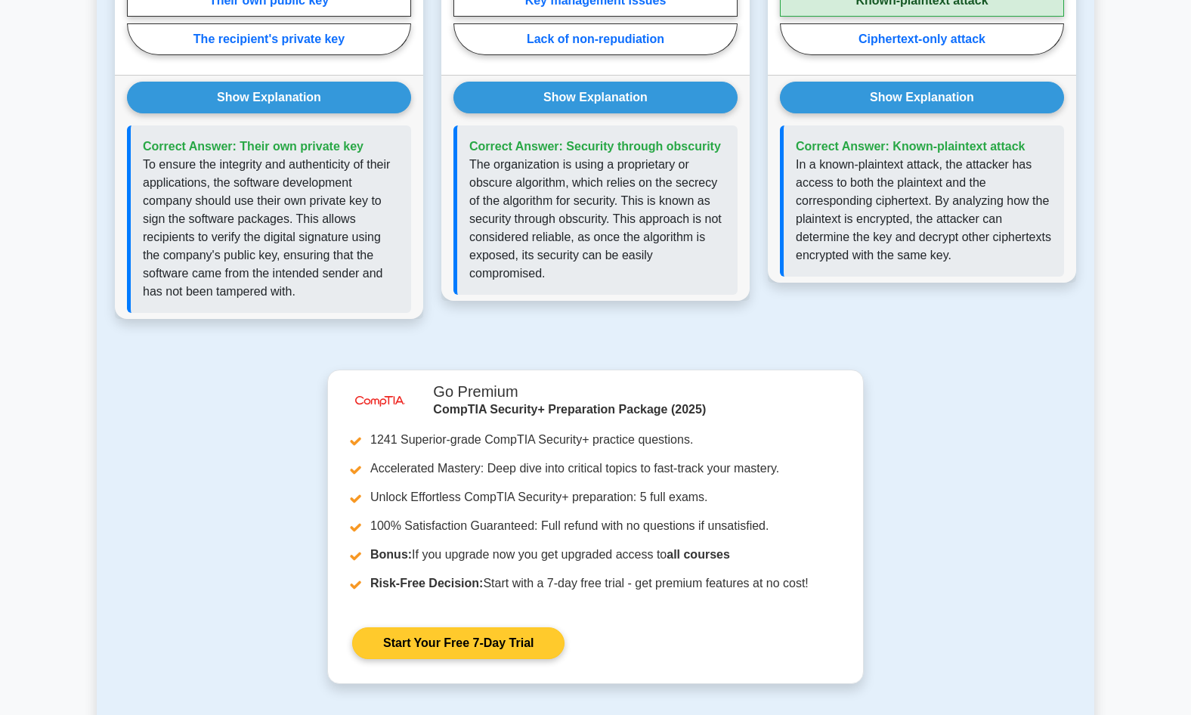
scroll to position [1436, 0]
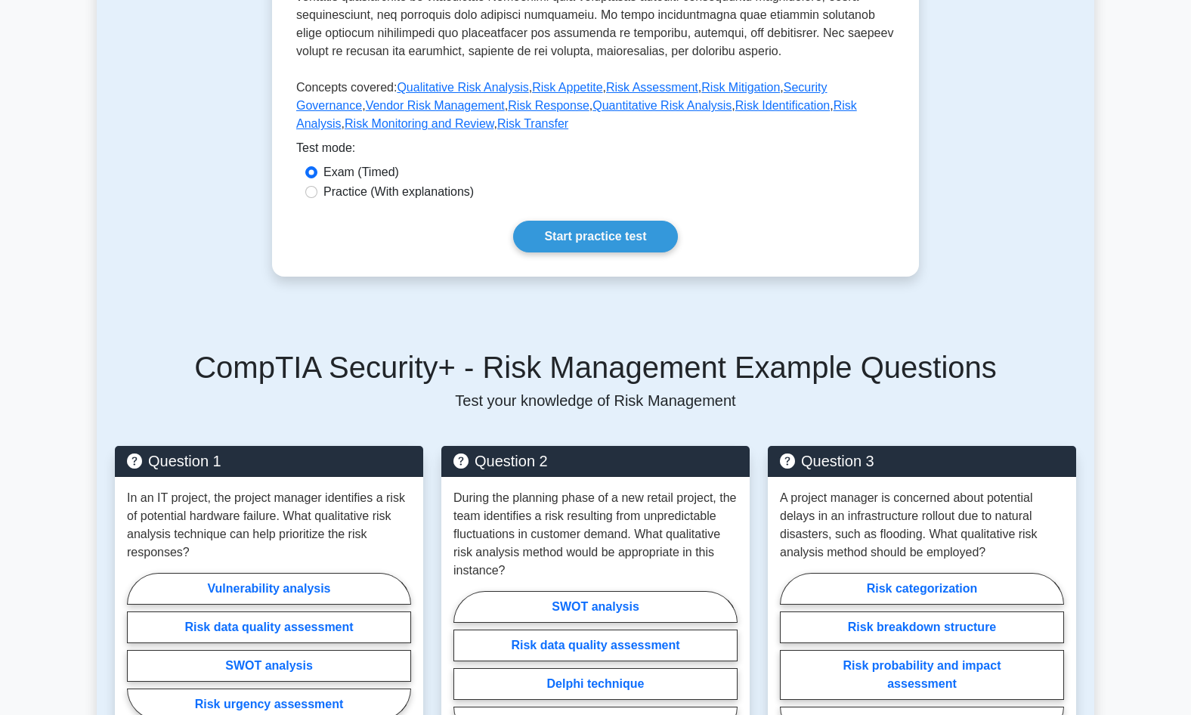
scroll to position [756, 0]
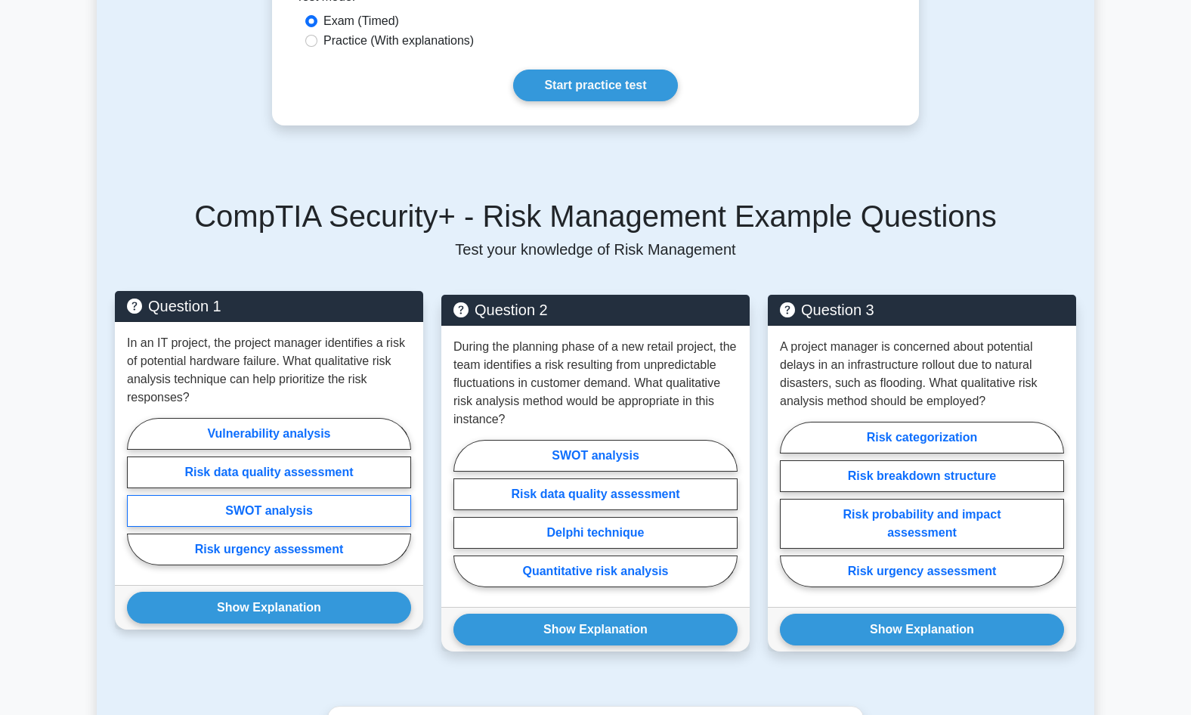
click at [355, 516] on label "SWOT analysis" at bounding box center [269, 511] width 284 height 32
click at [137, 501] on input "SWOT analysis" at bounding box center [132, 496] width 10 height 10
radio input "true"
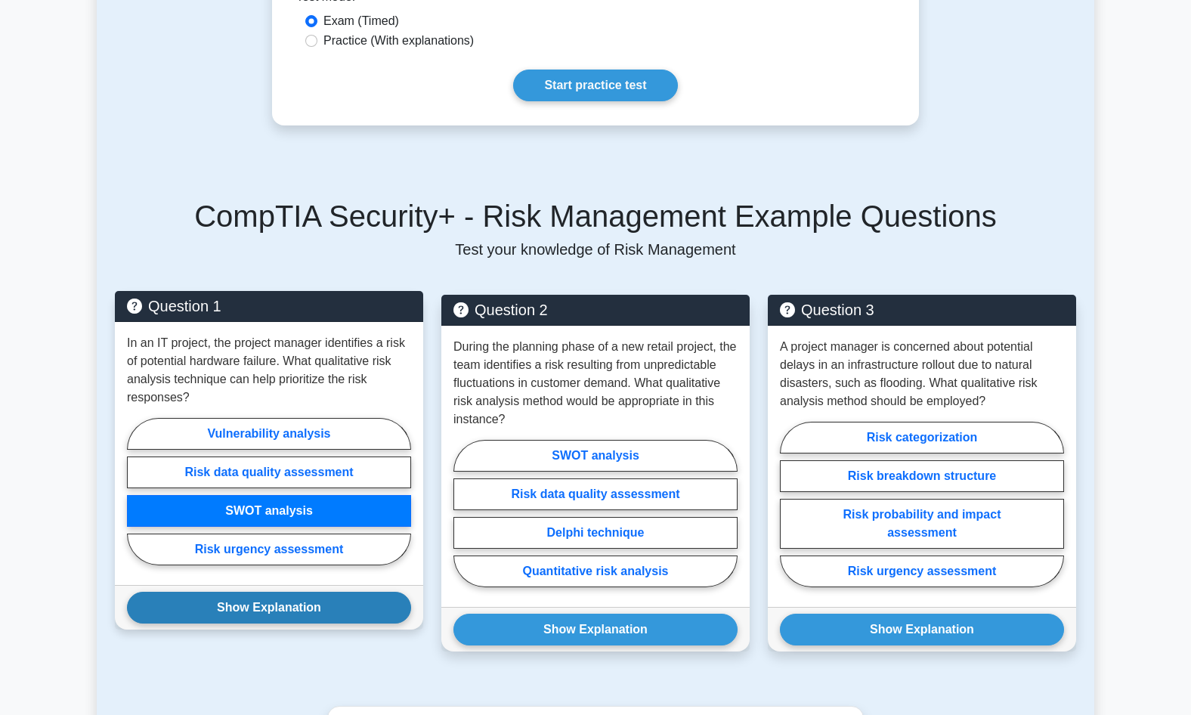
click at [327, 613] on button "Show Explanation" at bounding box center [269, 608] width 284 height 32
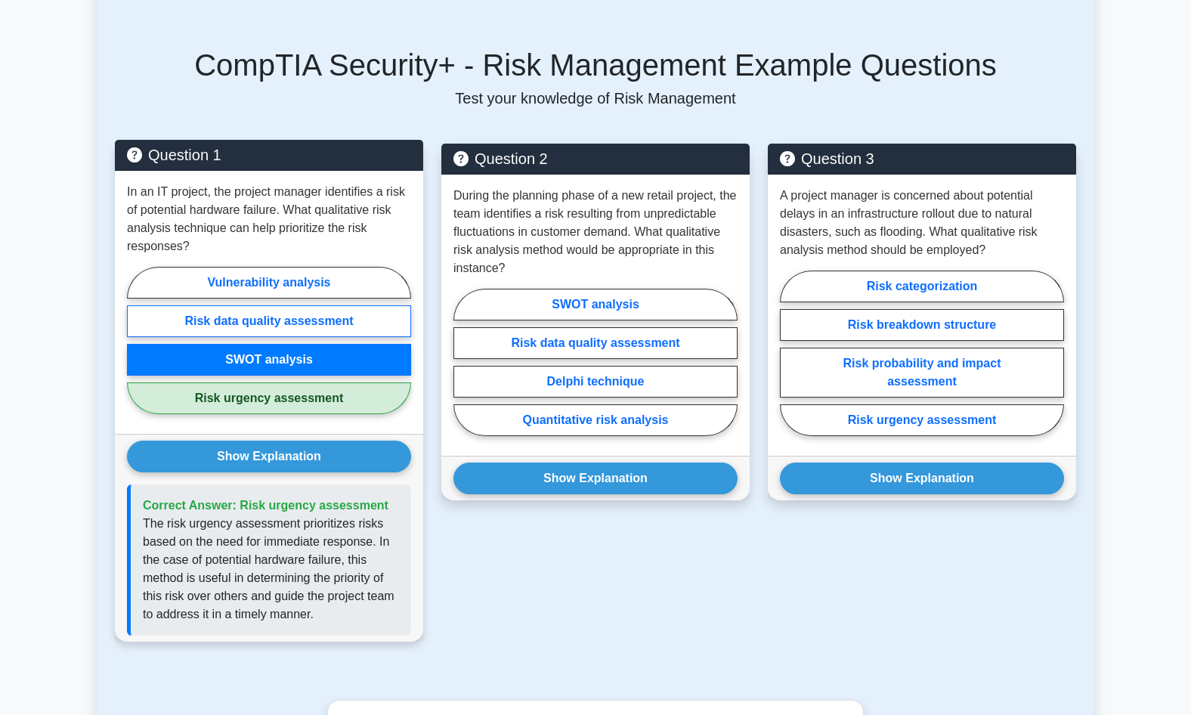
scroll to position [983, 0]
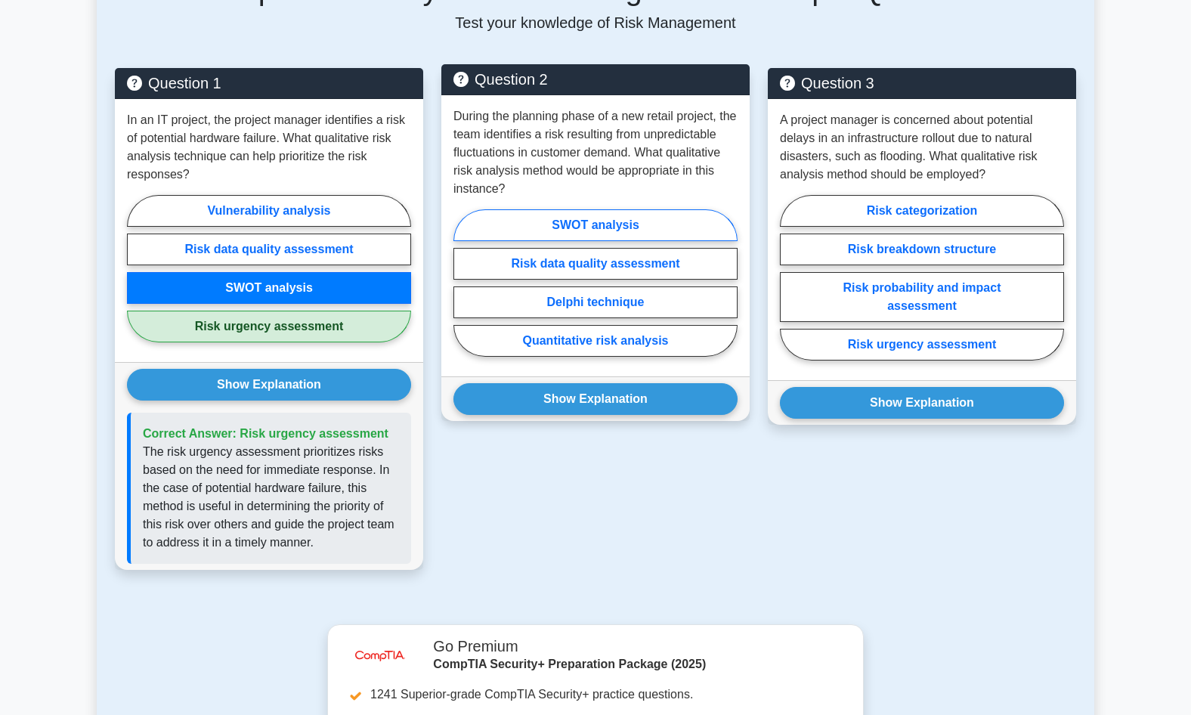
click at [621, 233] on label "SWOT analysis" at bounding box center [596, 225] width 284 height 32
click at [463, 283] on input "SWOT analysis" at bounding box center [459, 288] width 10 height 10
radio input "true"
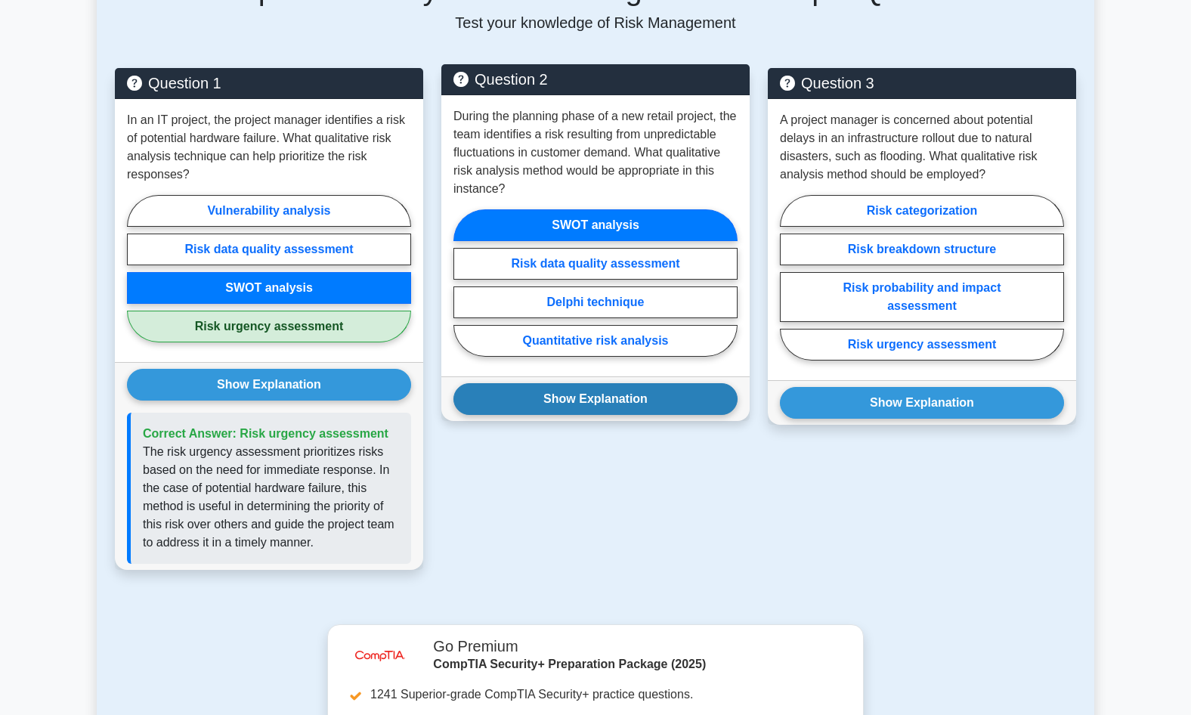
click at [640, 399] on button "Show Explanation" at bounding box center [596, 399] width 284 height 32
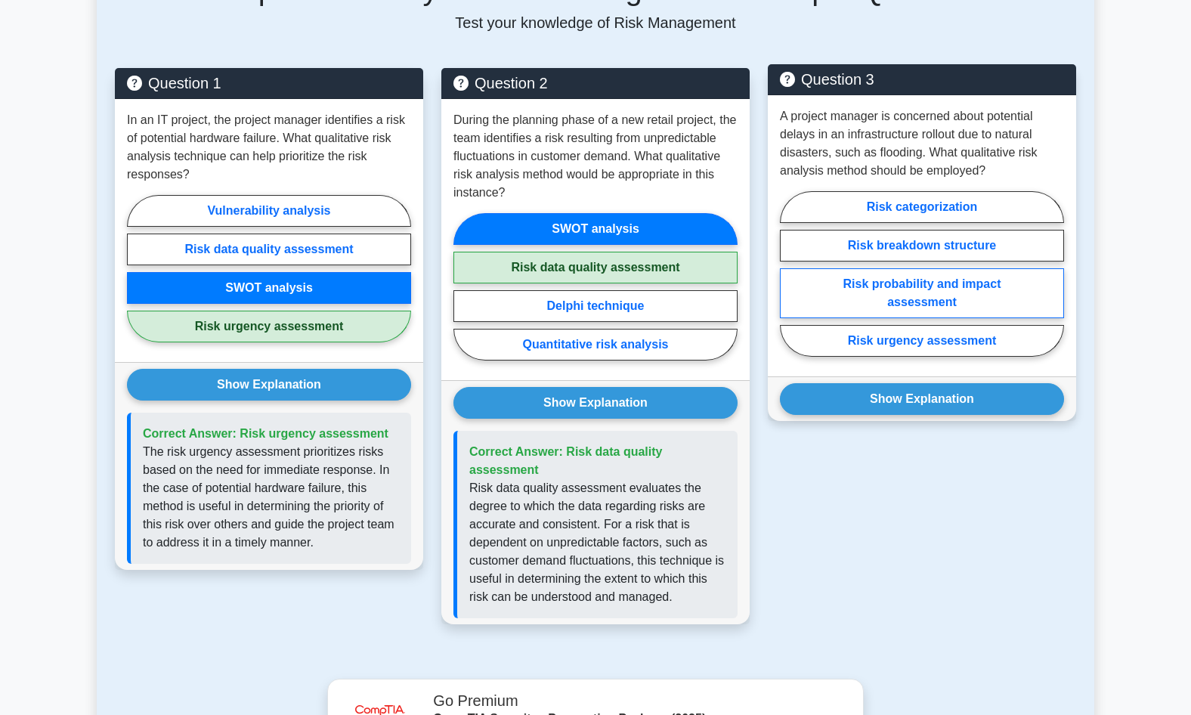
click at [1027, 296] on label "Risk probability and impact assessment" at bounding box center [922, 293] width 284 height 50
click at [790, 284] on input "Risk probability and impact assessment" at bounding box center [785, 279] width 10 height 10
radio input "true"
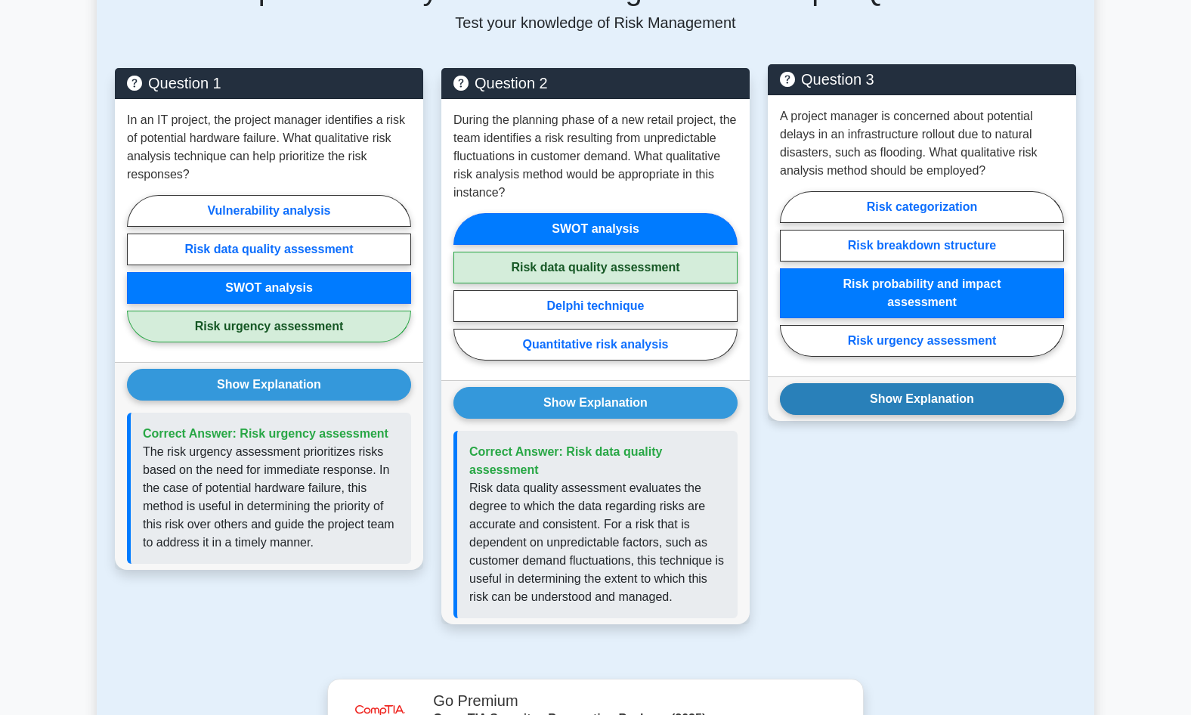
click at [1024, 401] on button "Show Explanation" at bounding box center [922, 399] width 284 height 32
